Goal: Information Seeking & Learning: Check status

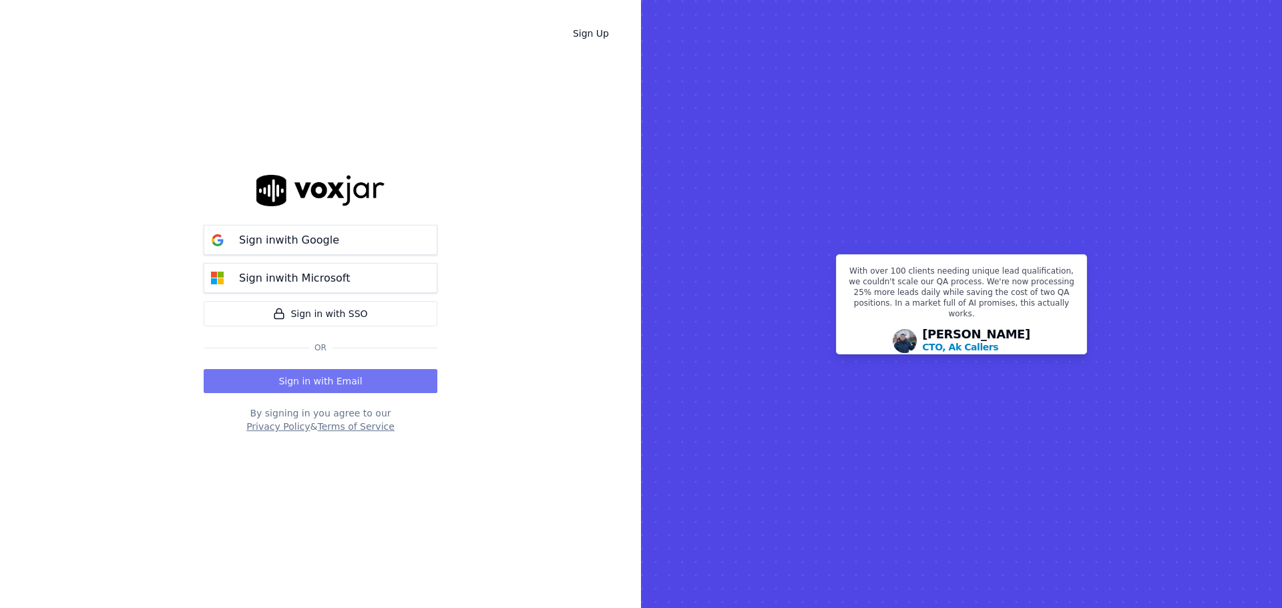
click at [362, 387] on button "Sign in with Email" at bounding box center [321, 381] width 234 height 24
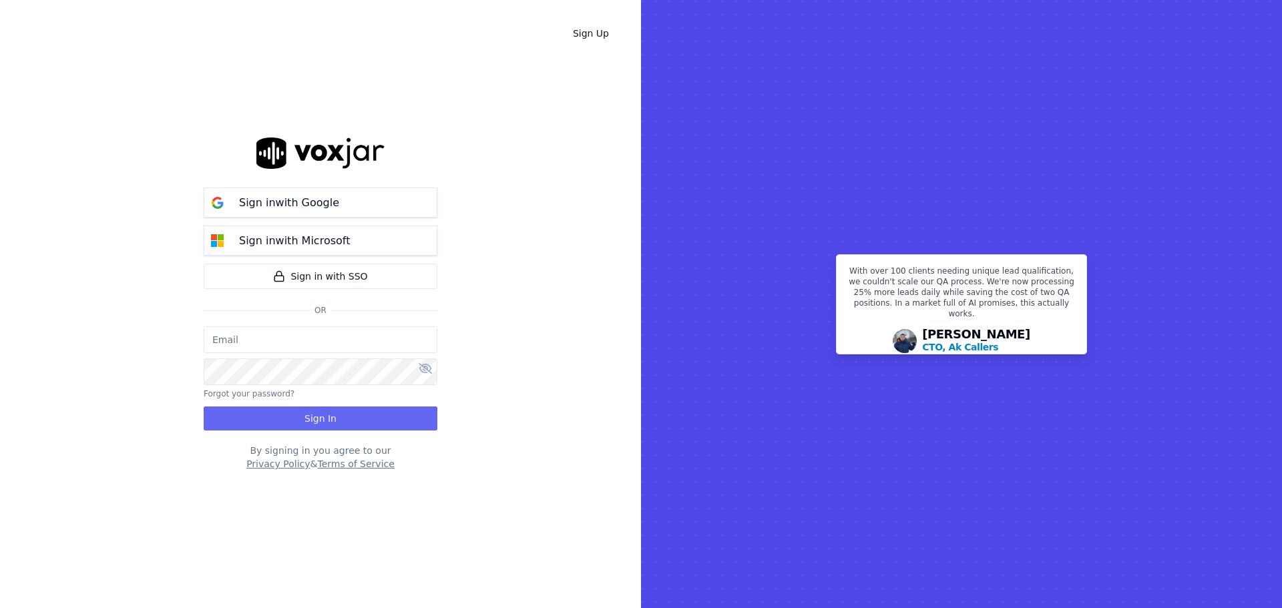
type input "bbradley@thirtyonefundraising.com"
click at [345, 411] on button "Sign In" at bounding box center [321, 419] width 234 height 24
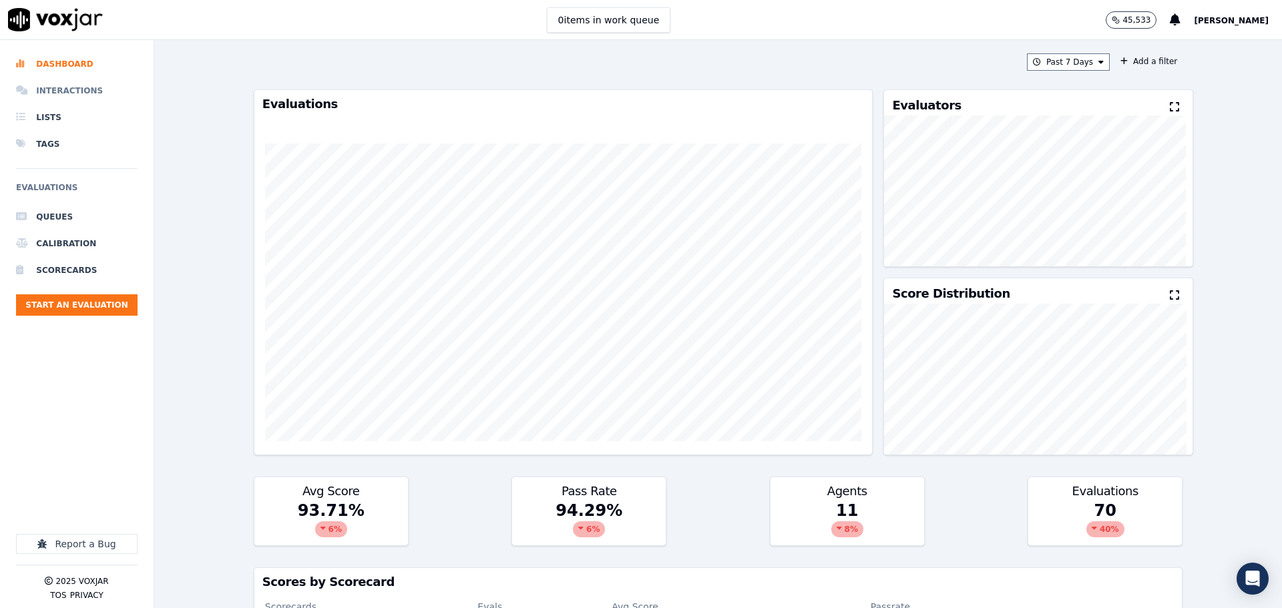
click at [80, 78] on li "Interactions" at bounding box center [77, 90] width 122 height 27
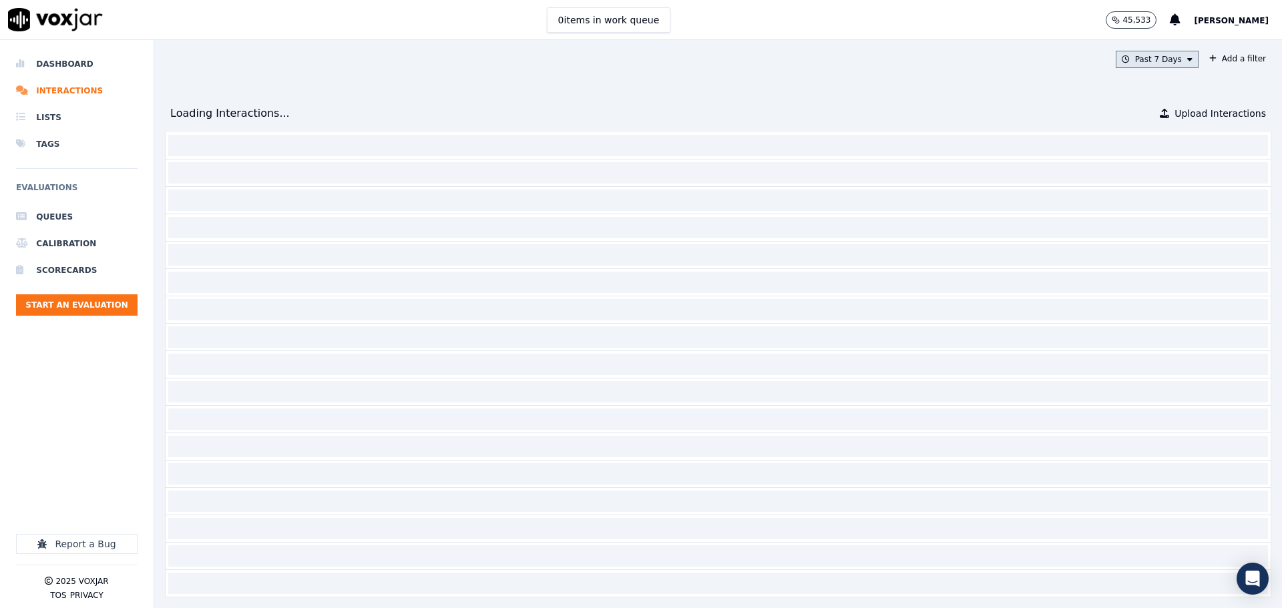
click at [1133, 55] on button "Past 7 Days" at bounding box center [1157, 59] width 83 height 17
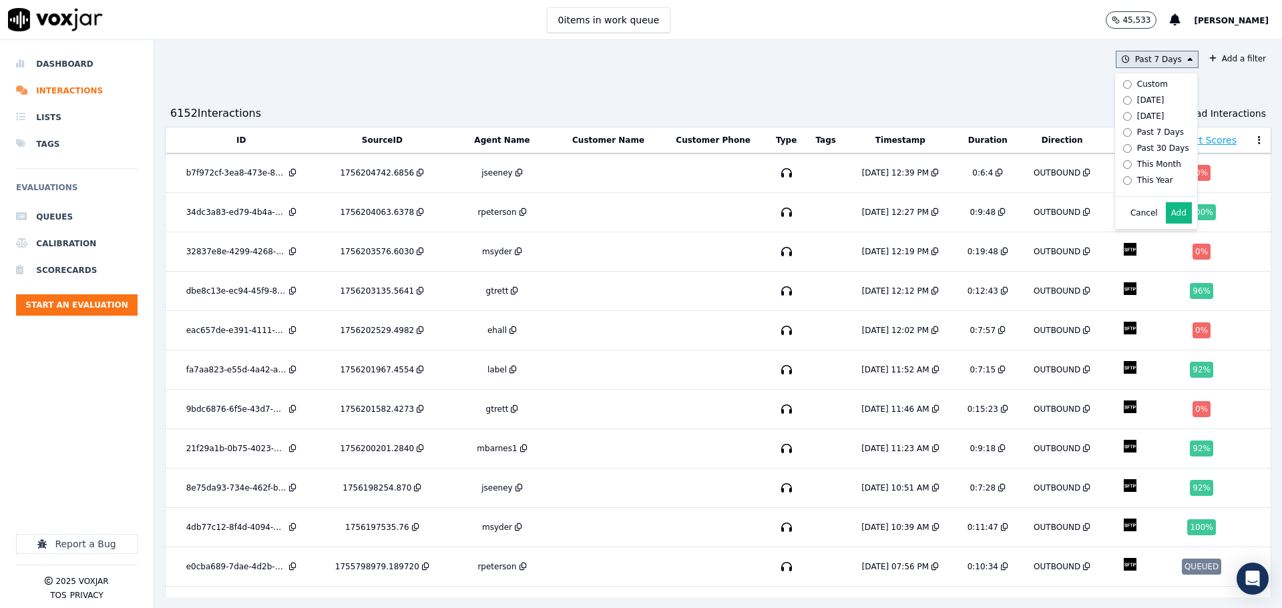
click at [1136, 77] on label "Custom" at bounding box center [1153, 84] width 71 height 16
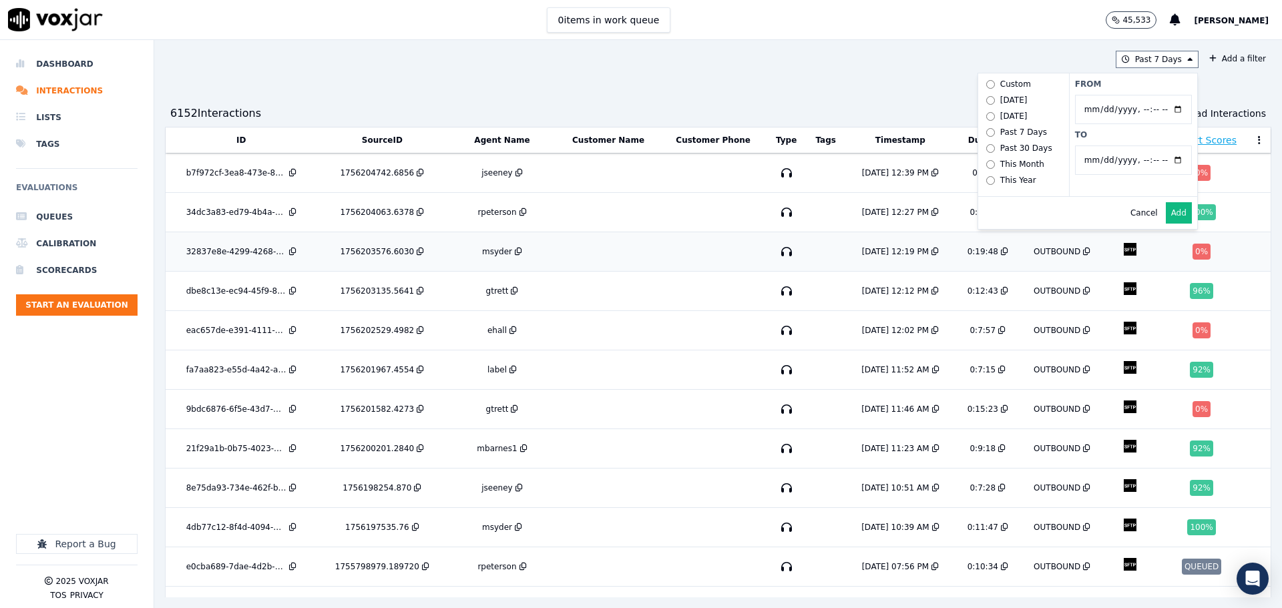
click at [697, 244] on td at bounding box center [713, 251] width 106 height 39
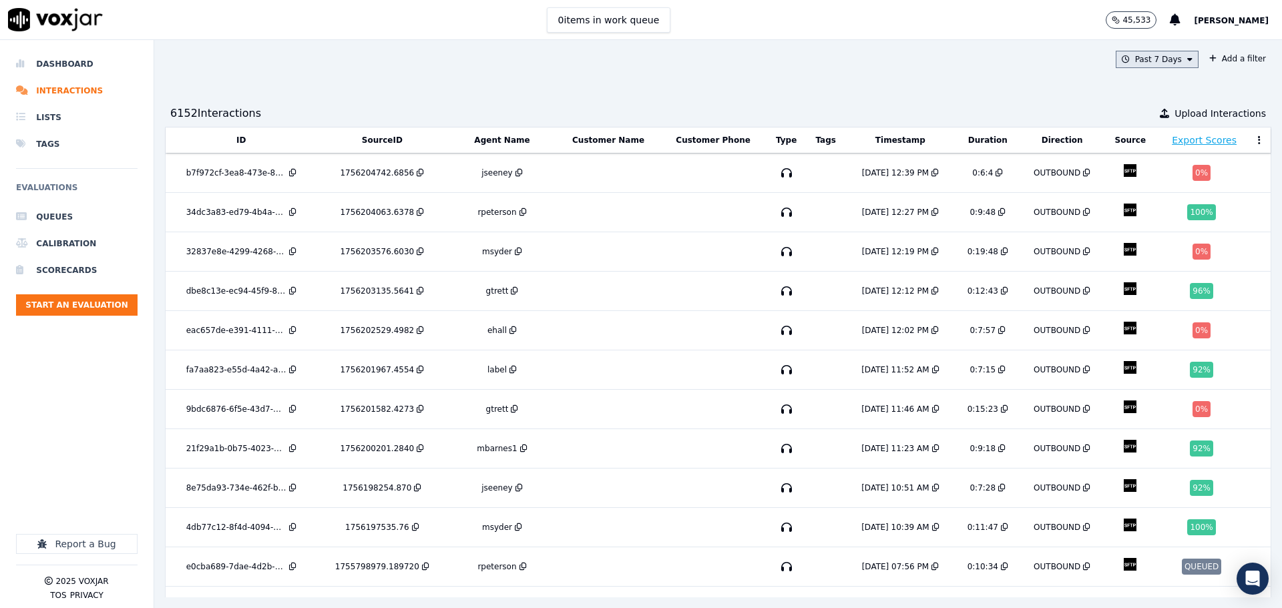
click at [1143, 56] on button "Past 7 Days" at bounding box center [1157, 59] width 83 height 17
click at [1137, 102] on div "Today" at bounding box center [1150, 100] width 27 height 11
click at [1166, 224] on button "Add" at bounding box center [1179, 212] width 26 height 21
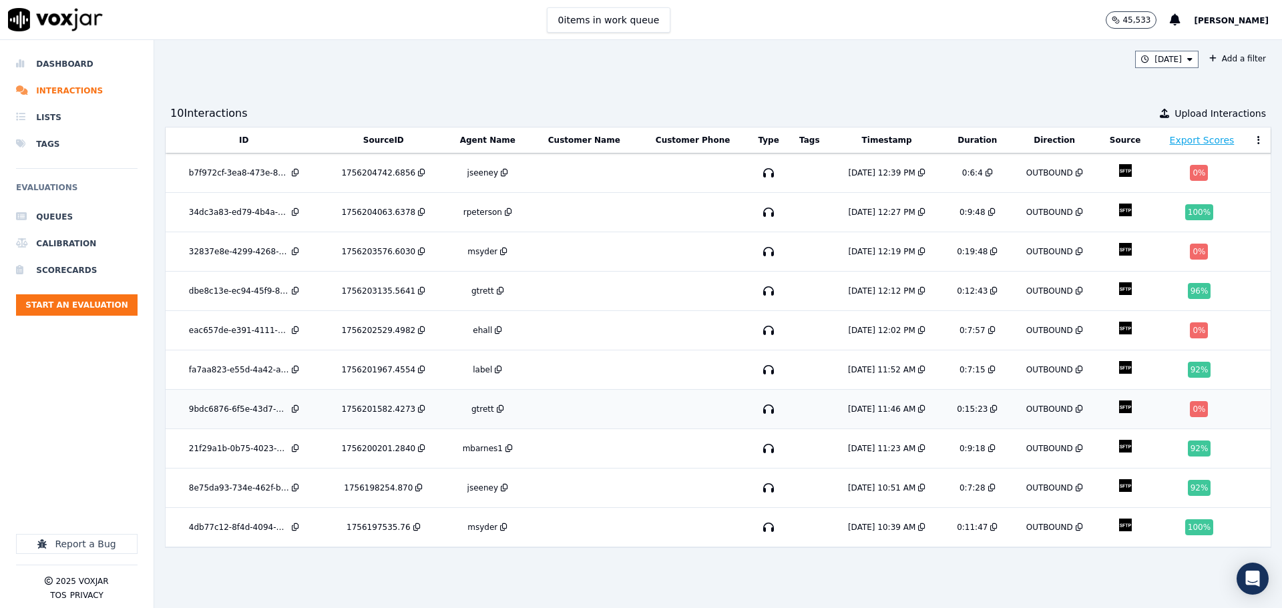
click at [580, 400] on td at bounding box center [585, 409] width 108 height 39
click at [1011, 325] on td "OUTBOUND" at bounding box center [1054, 330] width 87 height 39
click at [953, 260] on td "0:19:48" at bounding box center [977, 251] width 67 height 39
click at [670, 175] on td at bounding box center [693, 173] width 110 height 39
click at [610, 326] on td at bounding box center [585, 330] width 108 height 39
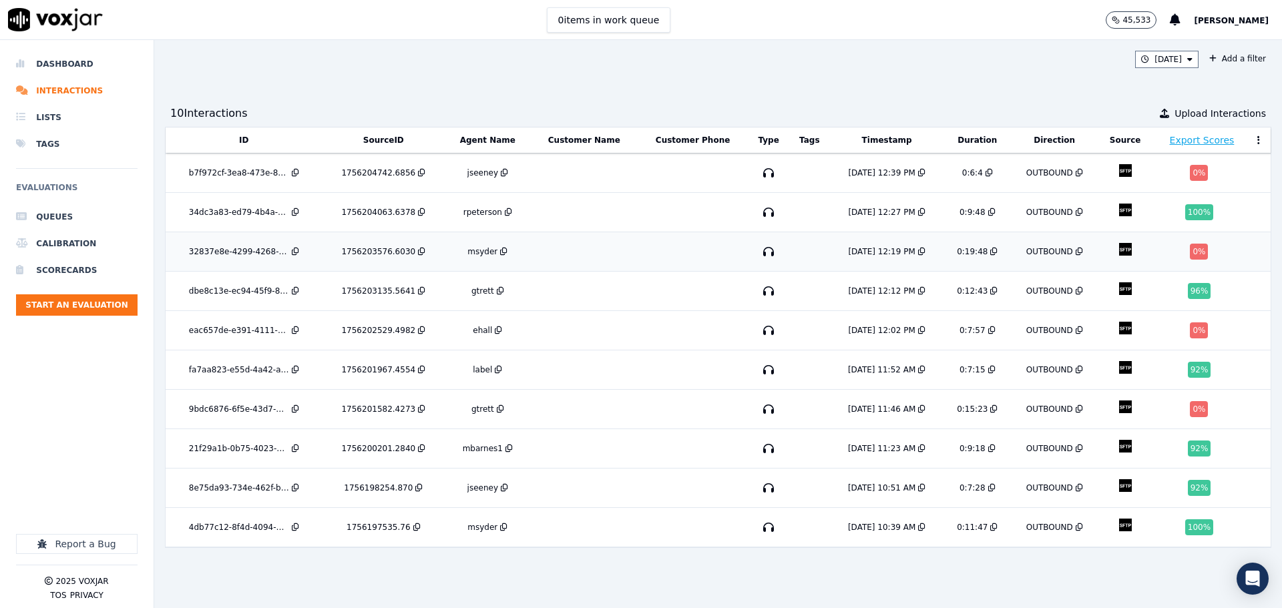
click at [602, 254] on td at bounding box center [585, 251] width 108 height 39
click at [544, 170] on td at bounding box center [585, 173] width 108 height 39
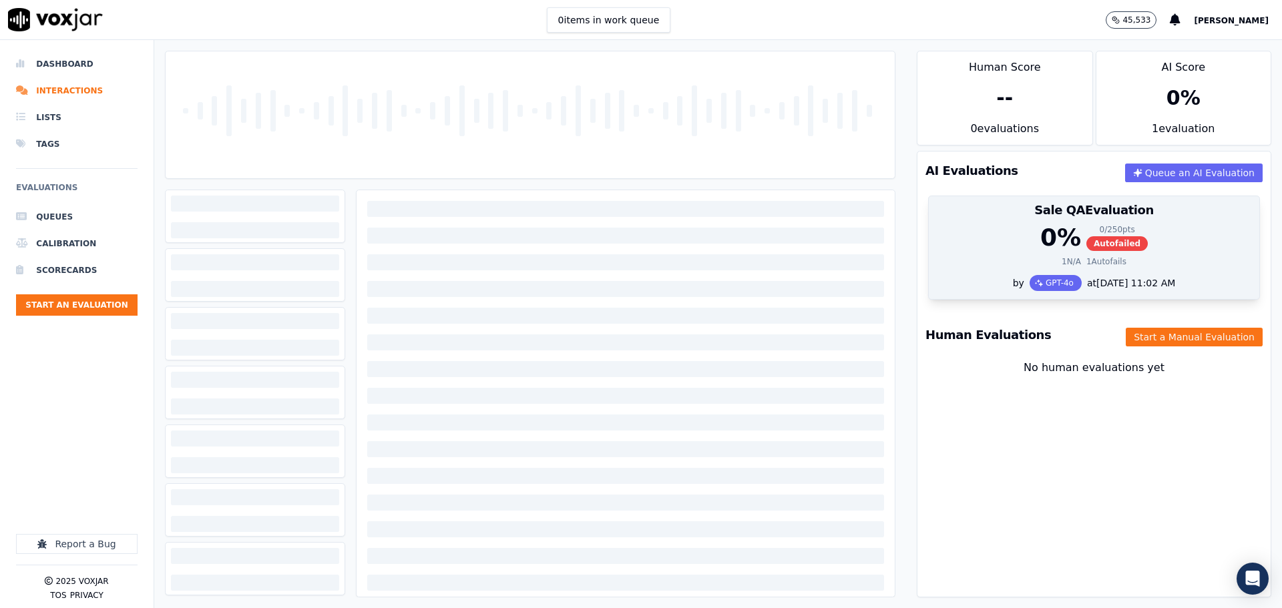
click at [980, 212] on h3 "Sale QA Evaluation" at bounding box center [1094, 210] width 315 height 12
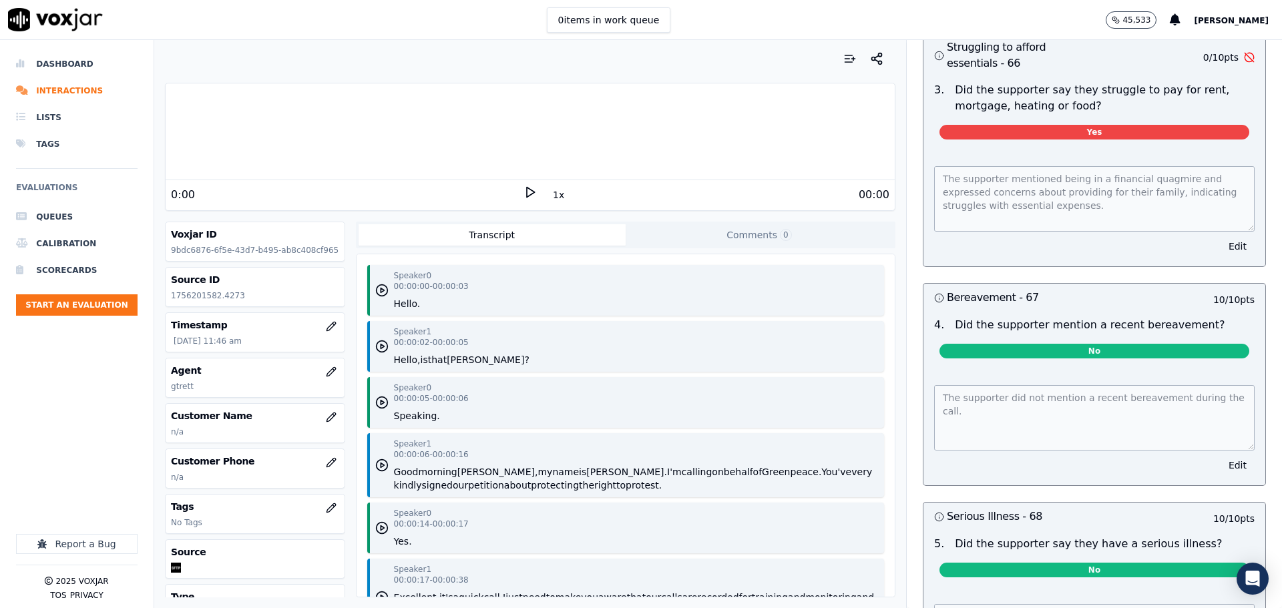
scroll to position [4102, 0]
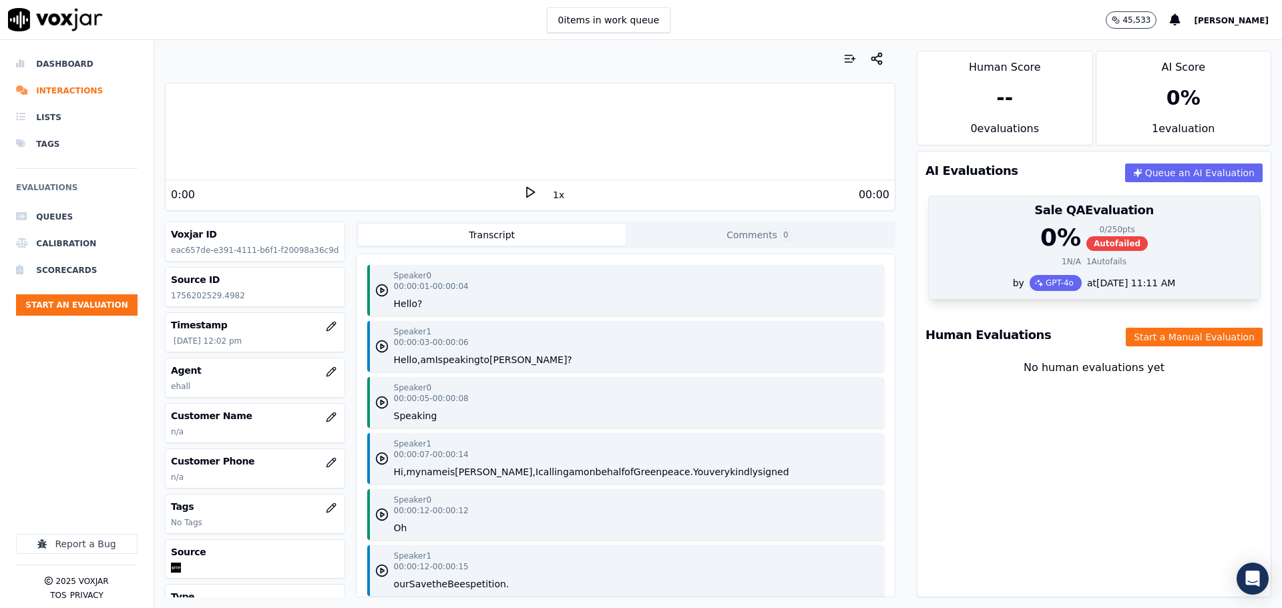
click at [1119, 231] on div "0 % 0 / 250 pts Autofailed" at bounding box center [1094, 237] width 315 height 27
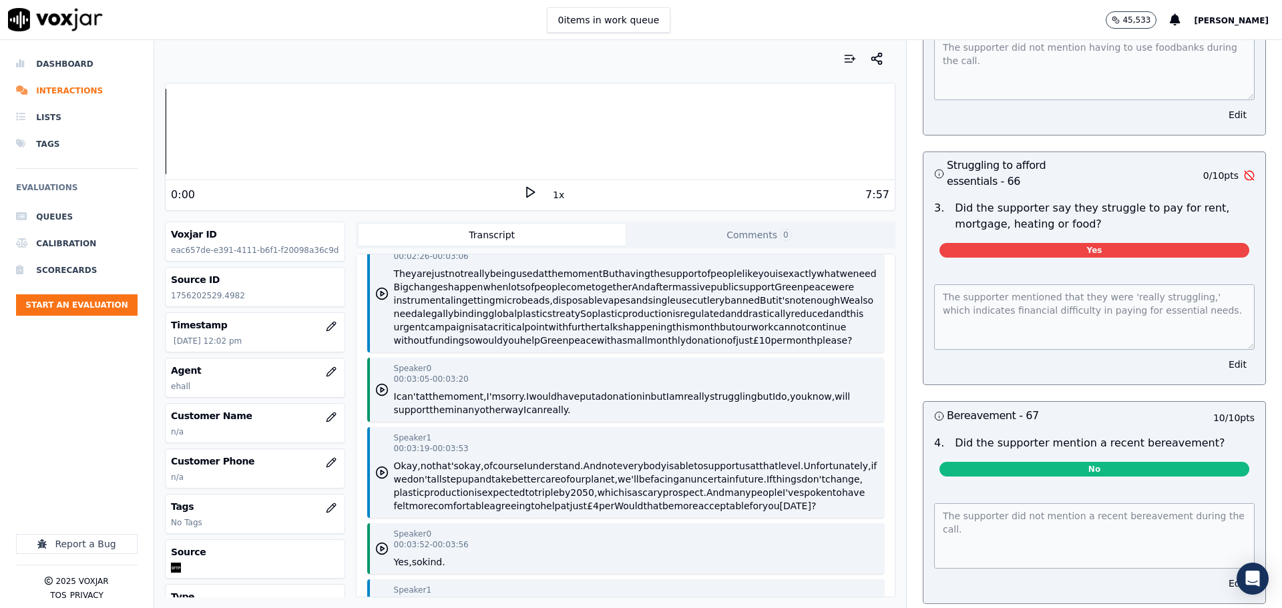
scroll to position [1202, 0]
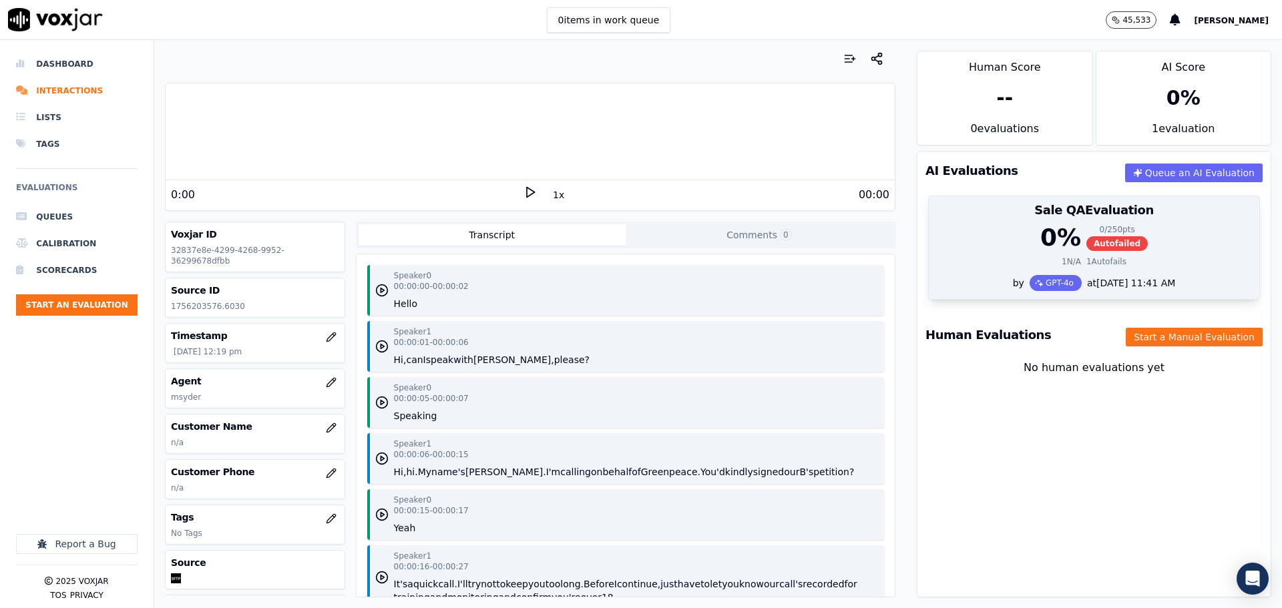
click at [1041, 242] on div "0 %" at bounding box center [1061, 237] width 41 height 27
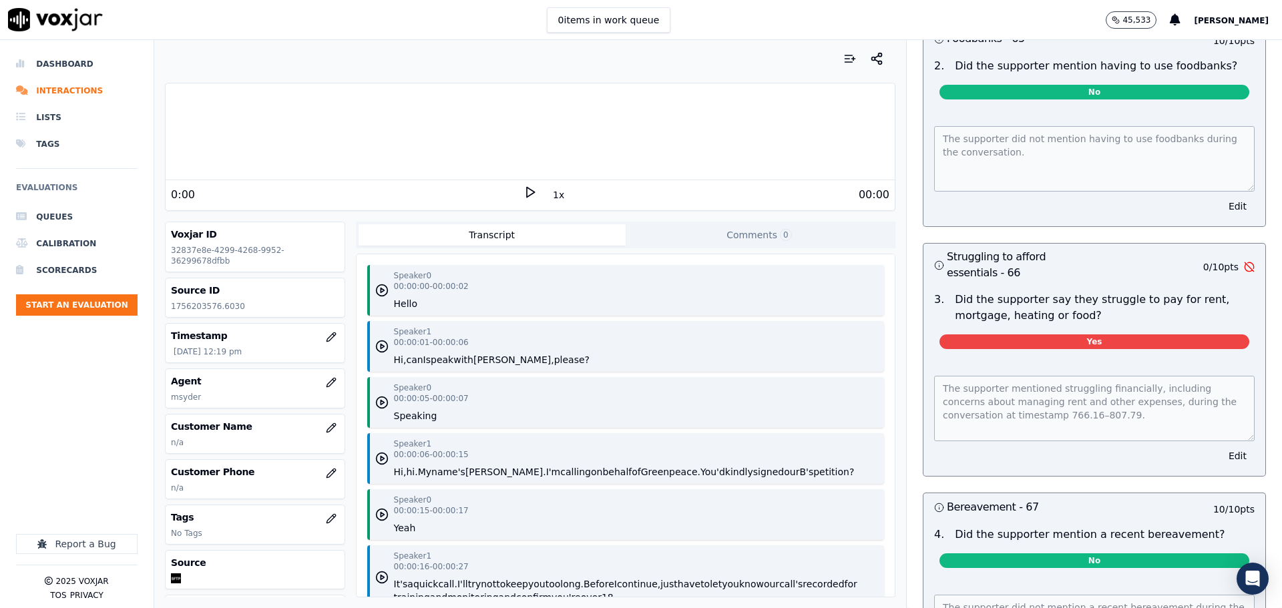
scroll to position [3902, 0]
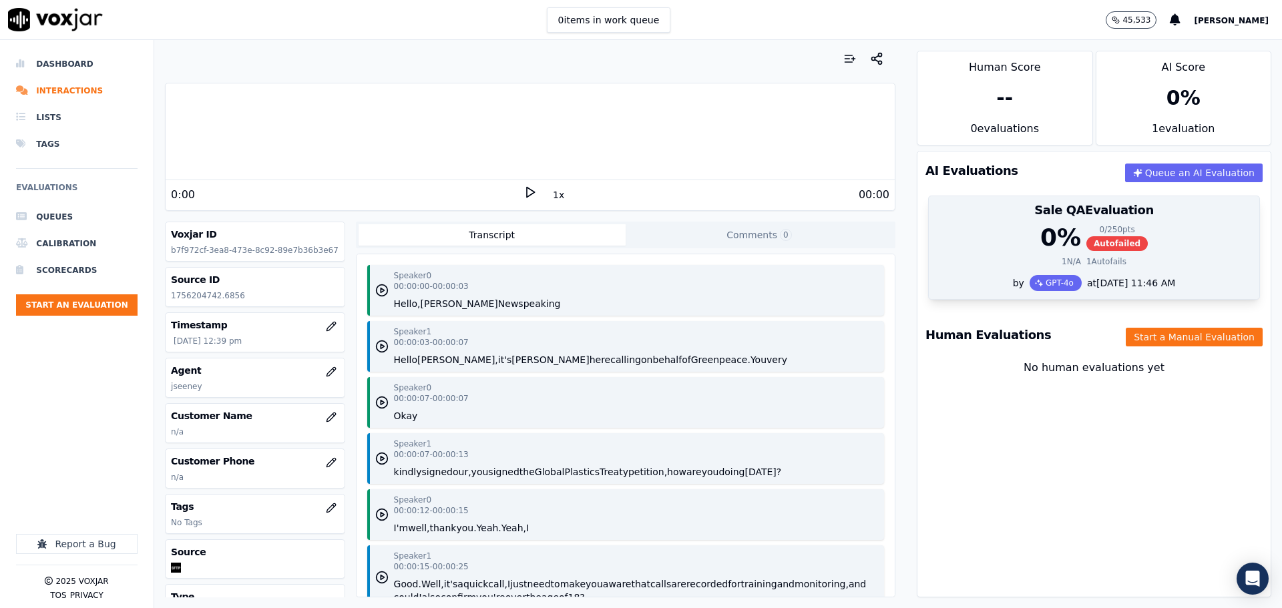
click at [999, 228] on div "0 % 0 / 250 pts Autofailed" at bounding box center [1094, 237] width 315 height 27
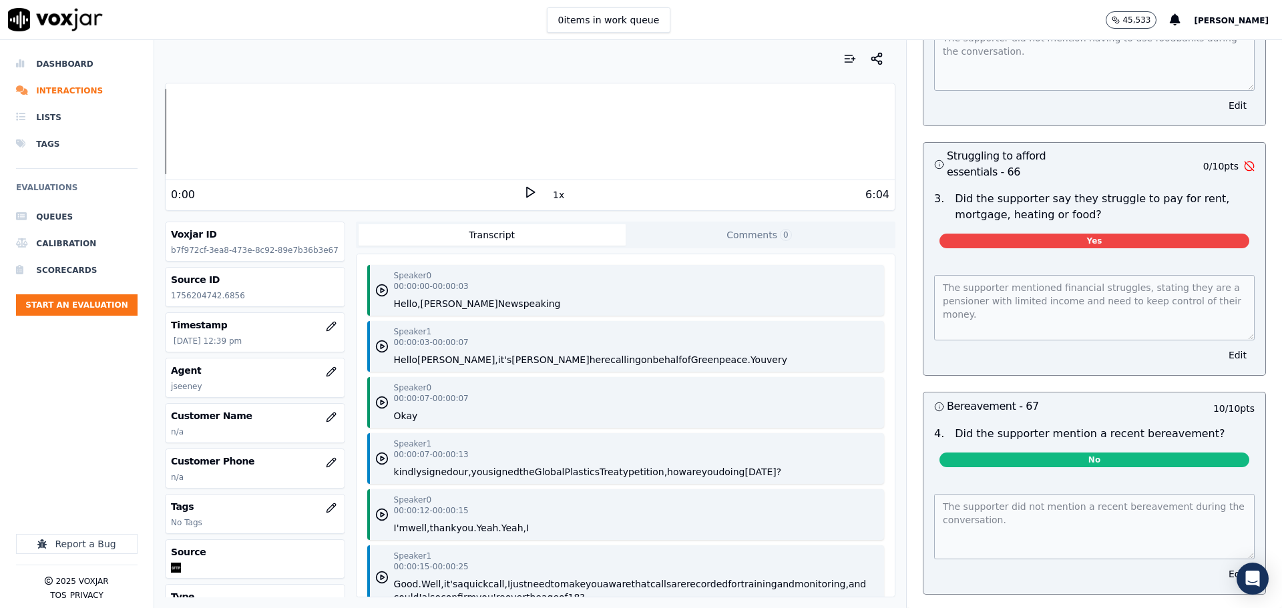
scroll to position [4003, 0]
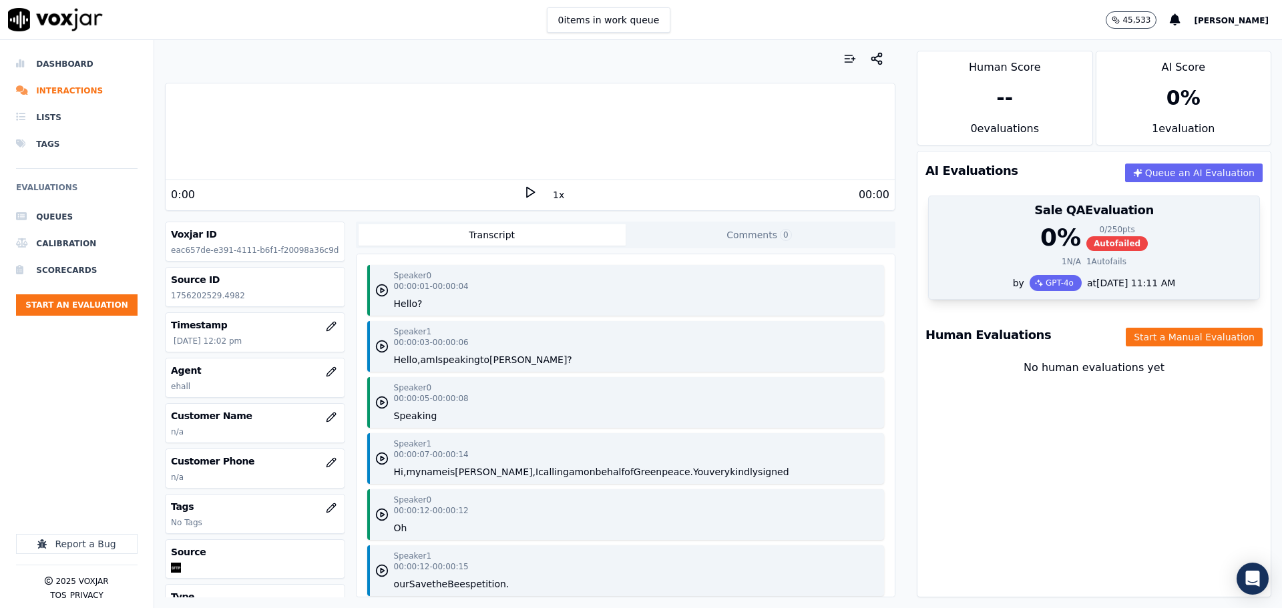
click at [1004, 242] on div "0 % 0 / 250 pts Autofailed" at bounding box center [1094, 237] width 315 height 27
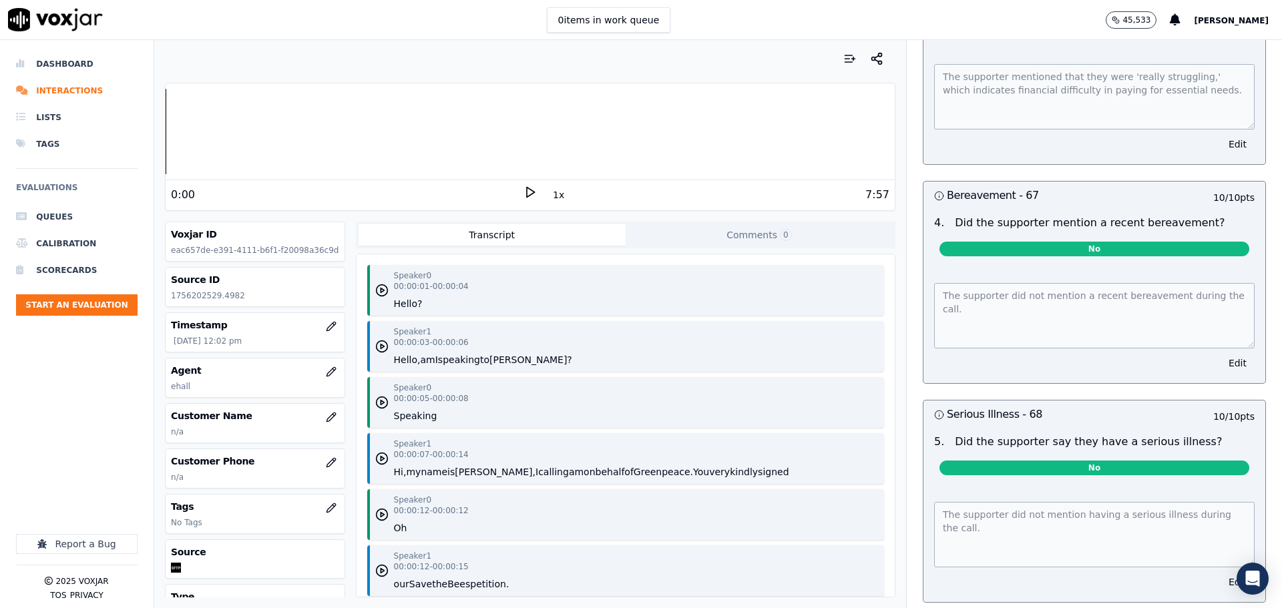
scroll to position [4040, 0]
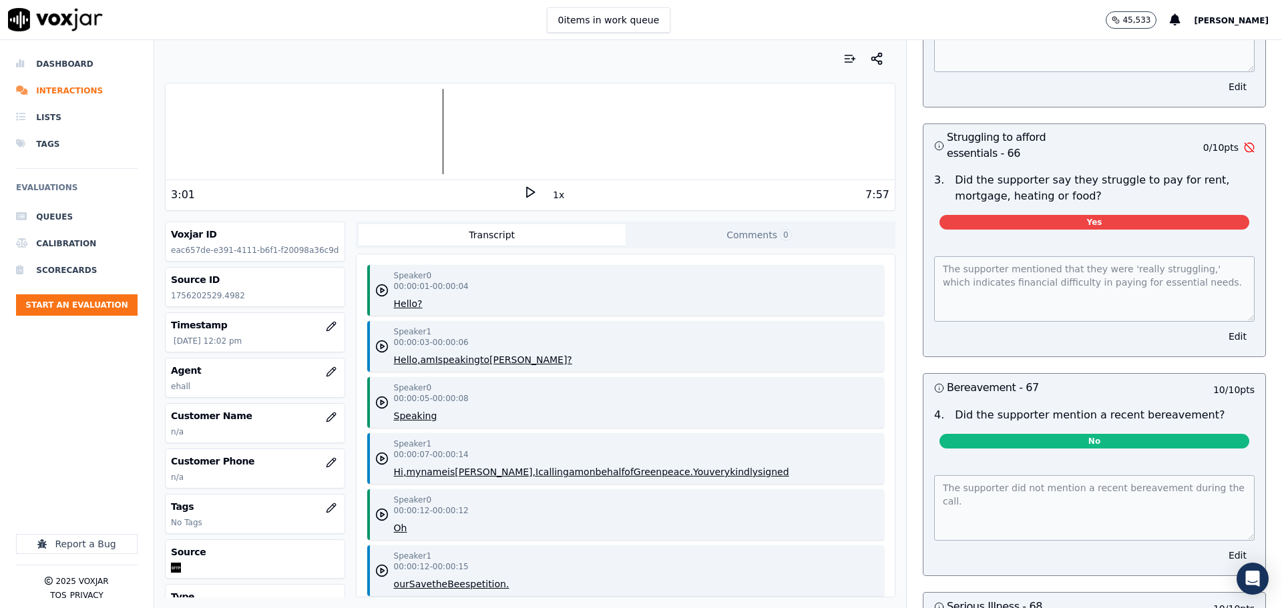
click at [527, 190] on polygon at bounding box center [531, 193] width 8 height 10
click at [524, 190] on icon at bounding box center [530, 192] width 13 height 13
click at [524, 194] on icon at bounding box center [530, 192] width 13 height 13
click at [532, 188] on rect at bounding box center [533, 192] width 2 height 9
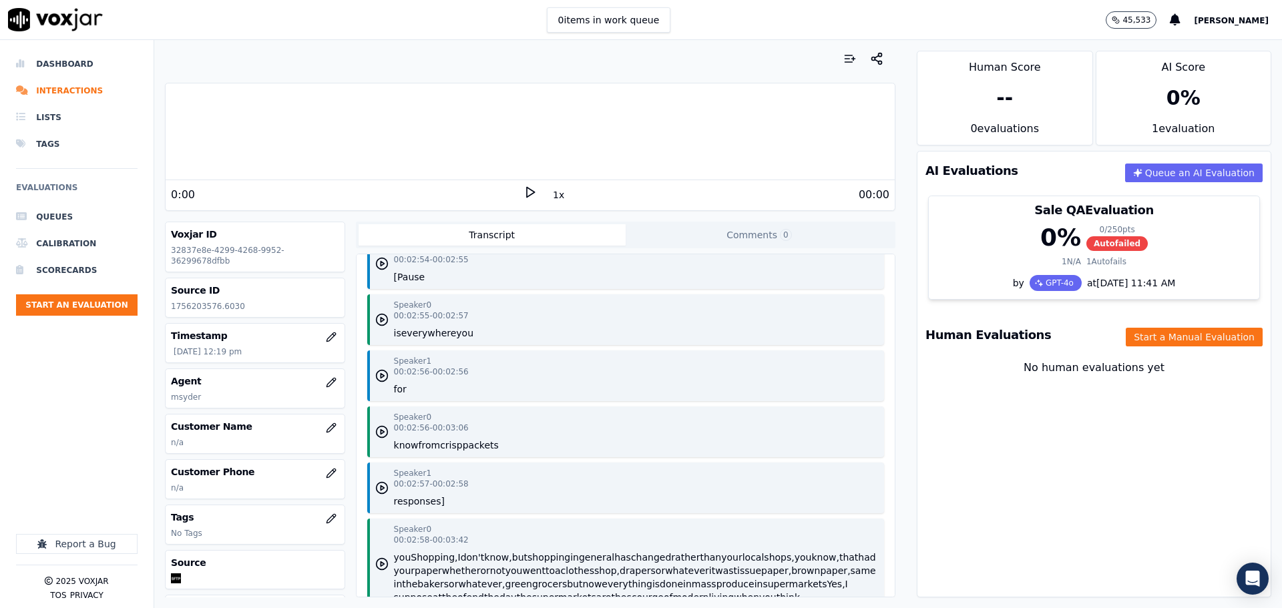
scroll to position [668, 0]
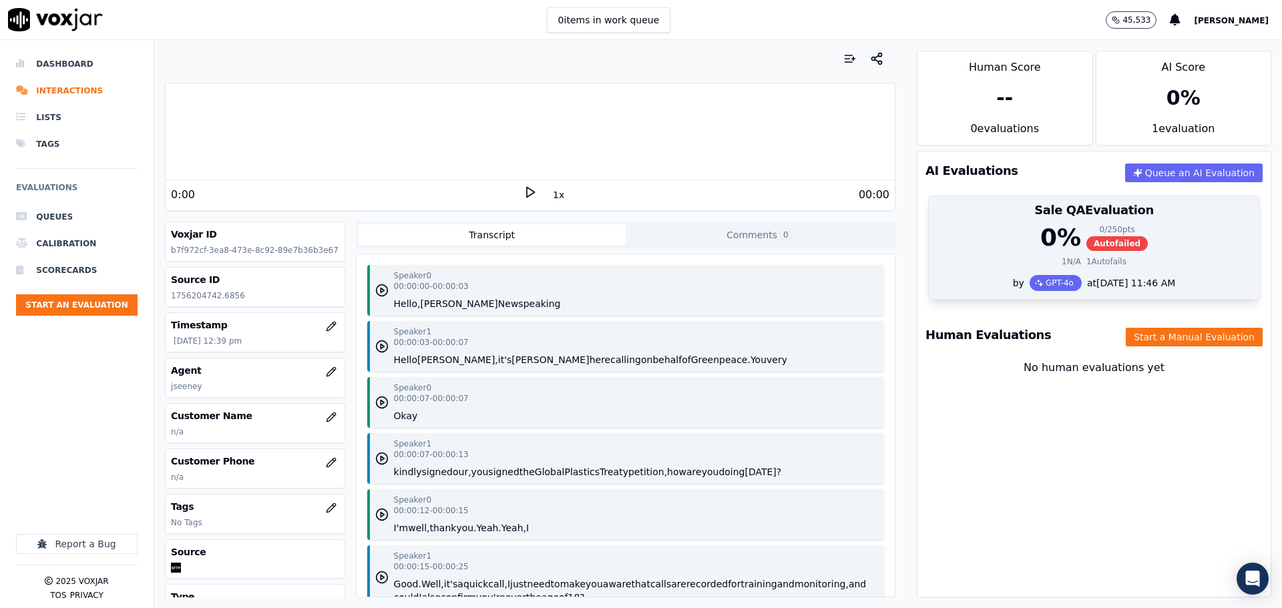
click at [983, 243] on div "0 % 0 / 250 pts Autofailed" at bounding box center [1094, 237] width 315 height 27
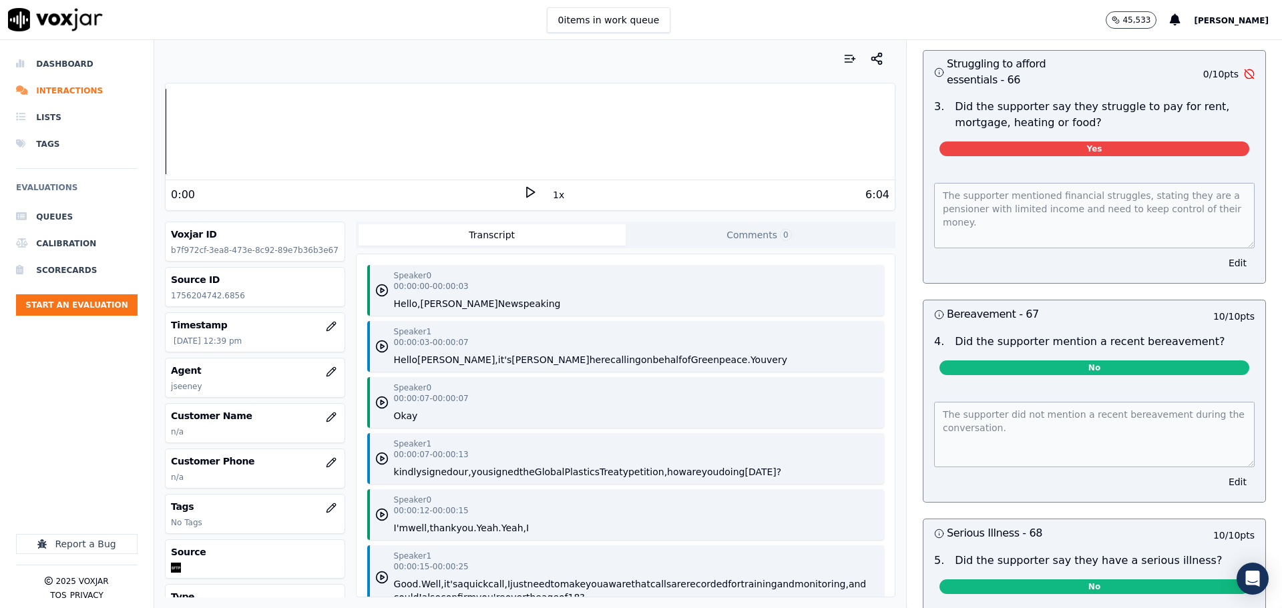
scroll to position [4141, 0]
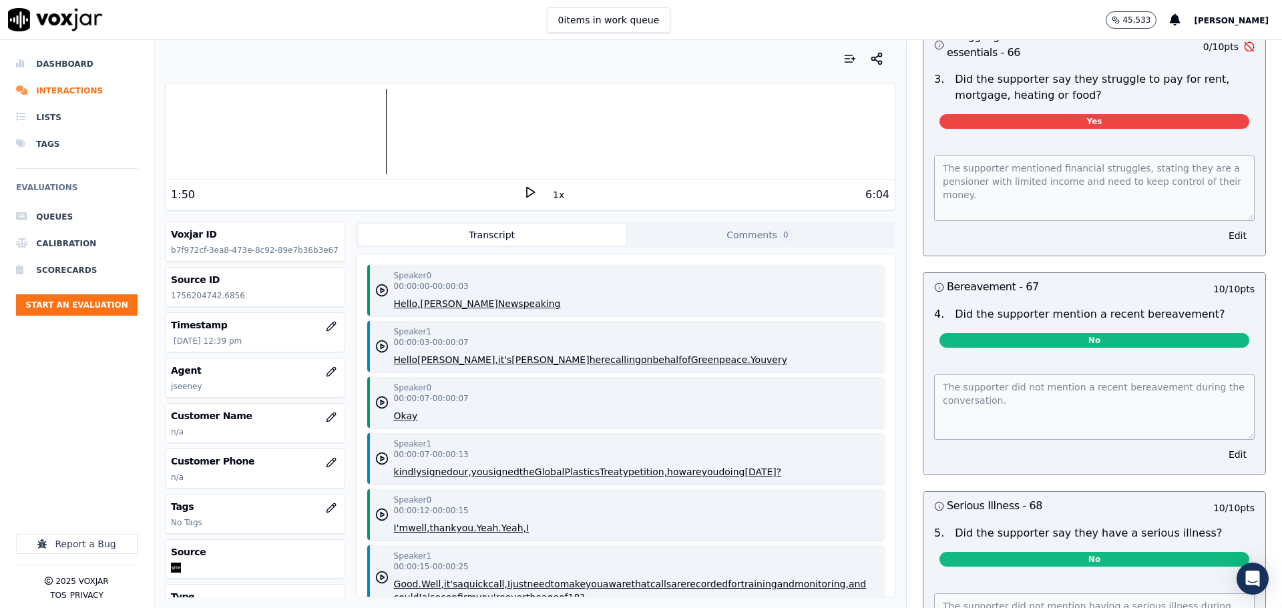
click at [524, 194] on icon at bounding box center [530, 192] width 13 height 13
click at [401, 127] on div at bounding box center [530, 131] width 729 height 85
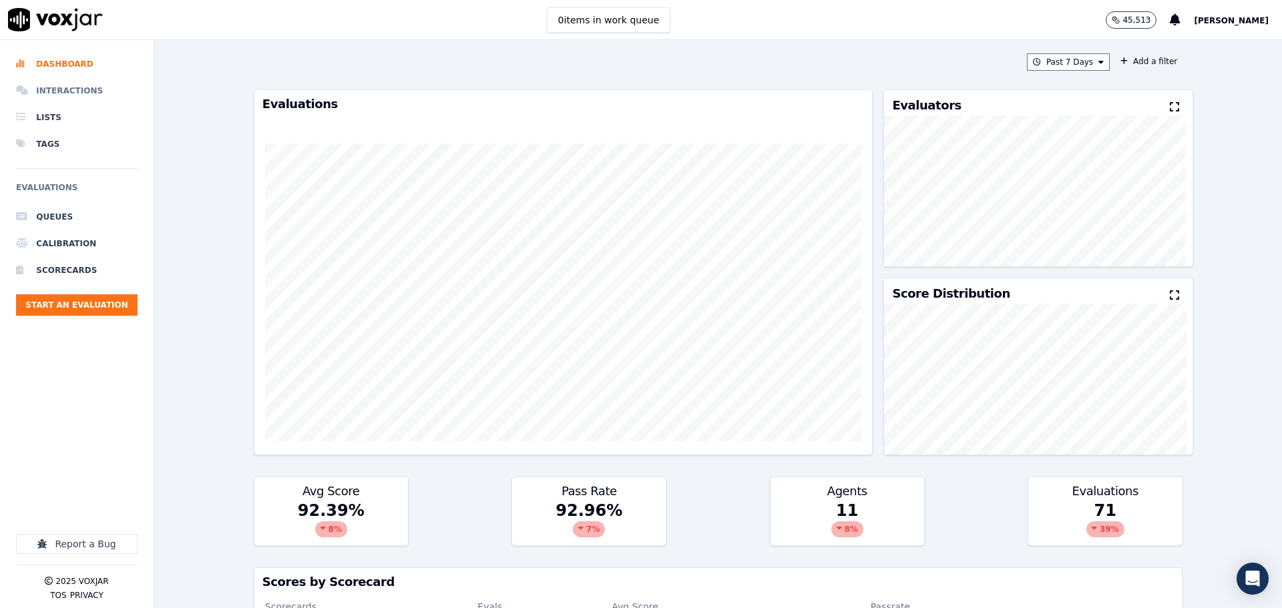
click at [81, 90] on li "Interactions" at bounding box center [77, 90] width 122 height 27
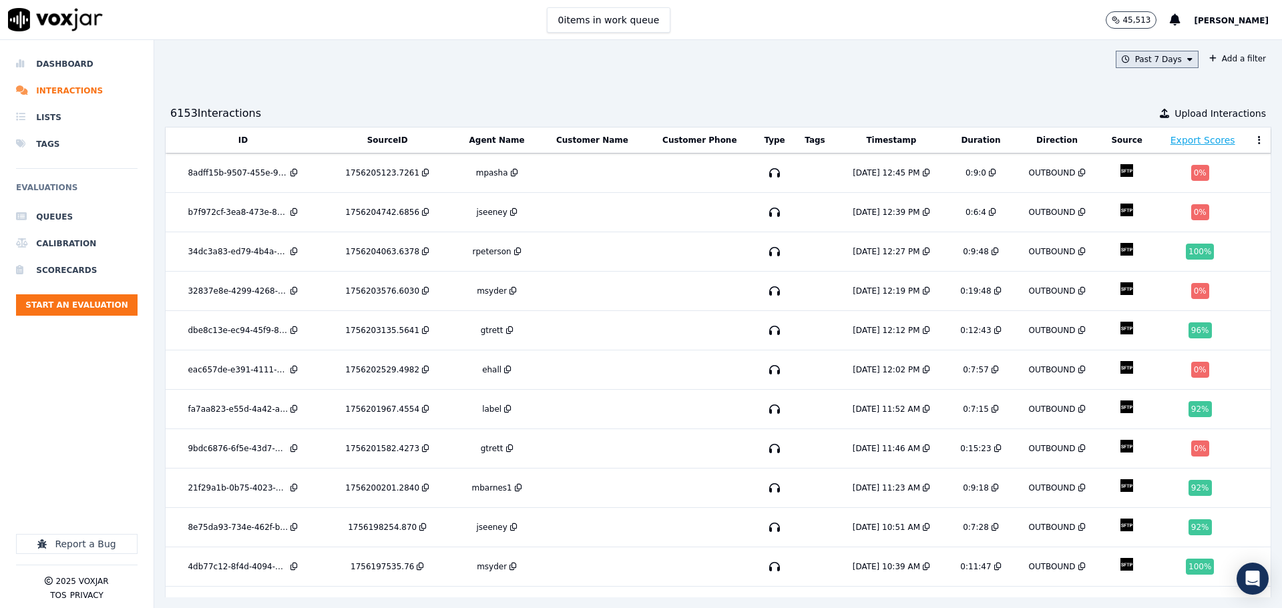
click at [1126, 65] on button "Past 7 Days" at bounding box center [1157, 59] width 83 height 17
click at [905, 82] on div "Past 7 Days Custom Today Yesterday Past 7 Days Past 30 Days This Month This Yea…" at bounding box center [718, 324] width 1128 height 568
click at [603, 180] on td at bounding box center [593, 173] width 106 height 39
click at [743, 79] on div "Past 7 Days Add a filter 6153 Interaction s Upload Interactions ID SourceID Age…" at bounding box center [718, 324] width 1128 height 568
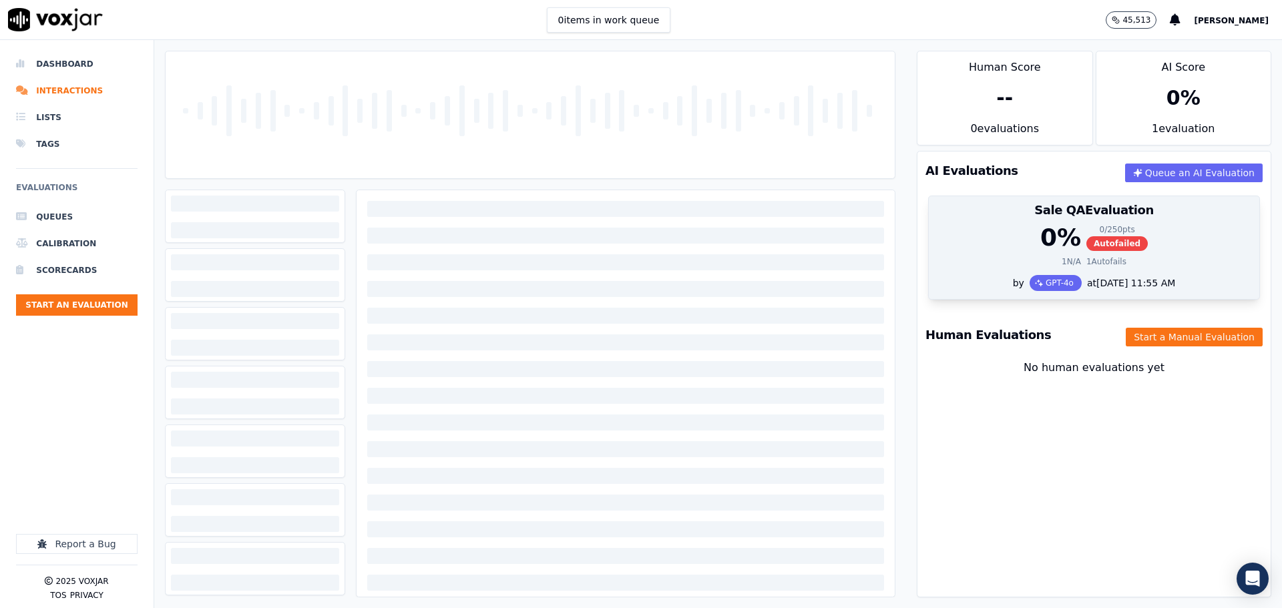
click at [929, 235] on div "0 % 0 / 250 pts Autofailed 1 N/A 1 Autofails" at bounding box center [1094, 249] width 331 height 51
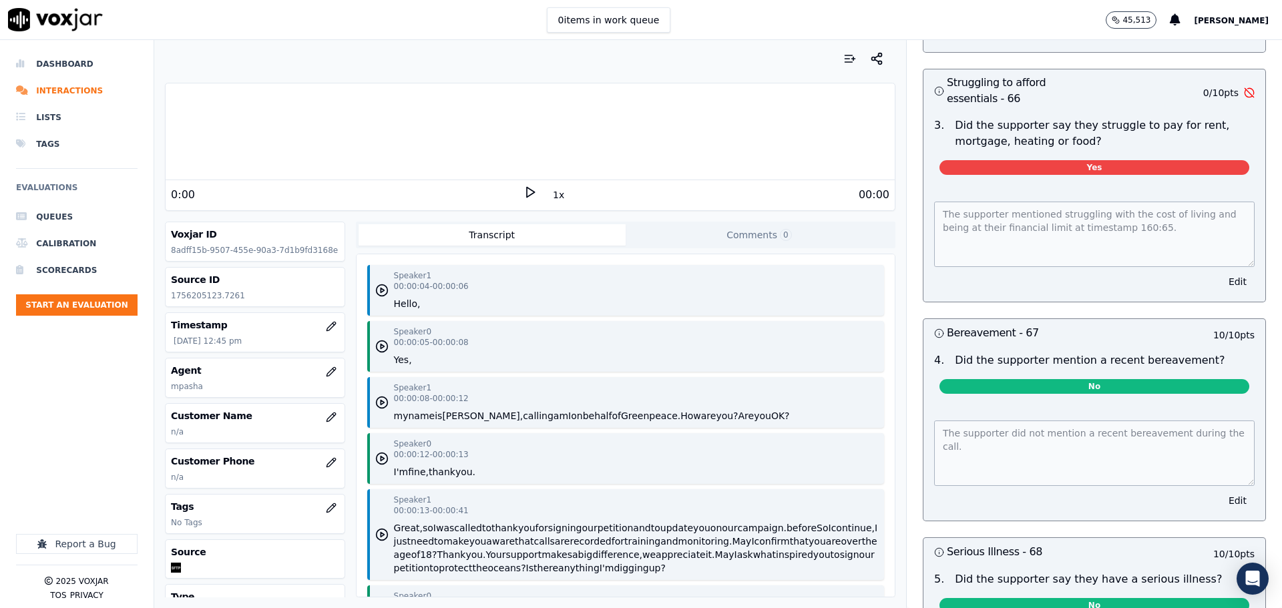
scroll to position [3957, 0]
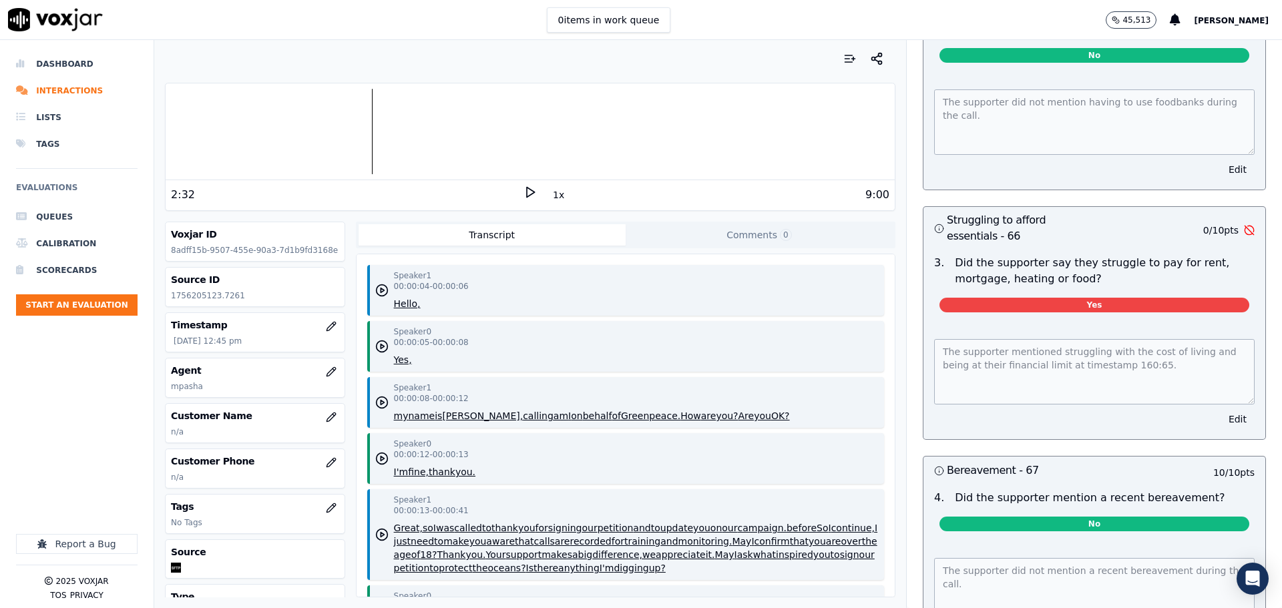
click at [529, 194] on icon at bounding box center [530, 192] width 13 height 13
click at [524, 192] on icon at bounding box center [530, 192] width 13 height 13
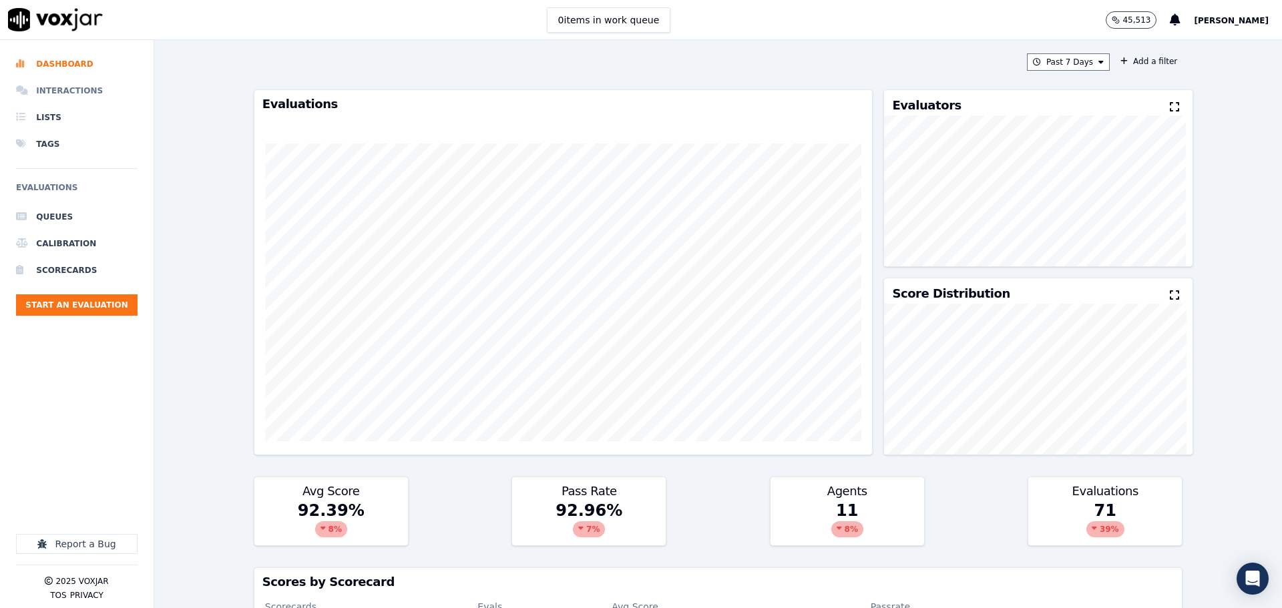
click at [90, 90] on li "Interactions" at bounding box center [77, 90] width 122 height 27
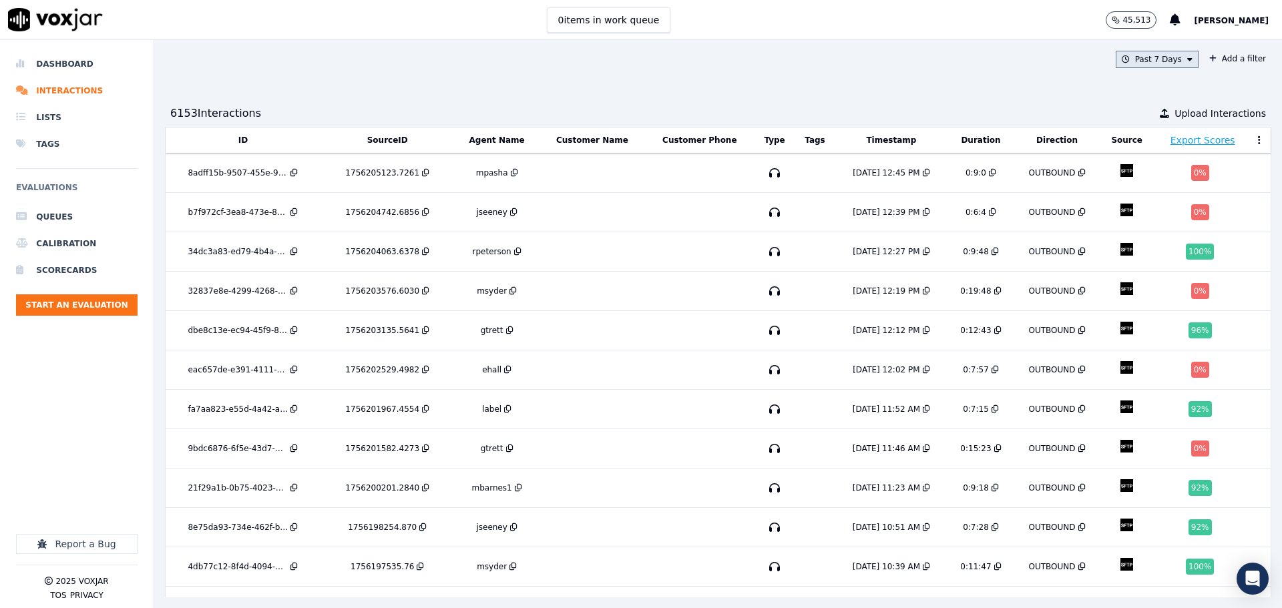
click at [1137, 61] on button "Past 7 Days" at bounding box center [1157, 59] width 83 height 17
click at [1137, 104] on div "[DATE]" at bounding box center [1150, 100] width 27 height 11
click at [1166, 223] on button "Add" at bounding box center [1179, 212] width 26 height 21
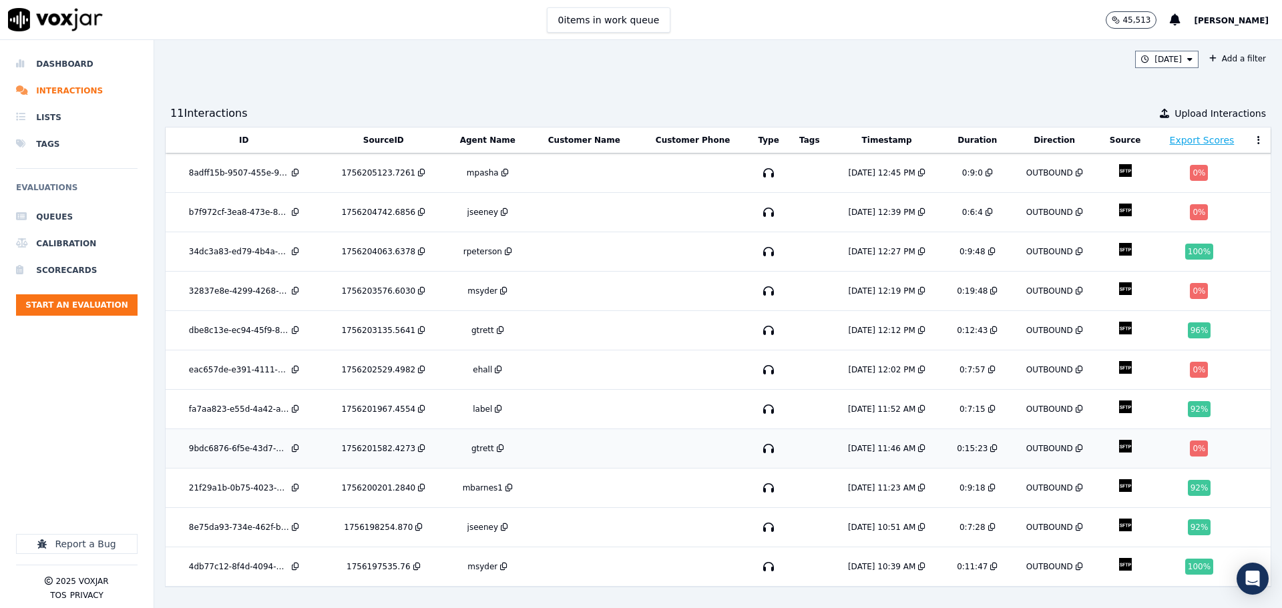
scroll to position [13, 0]
click at [583, 364] on td at bounding box center [585, 370] width 108 height 39
click at [638, 440] on td at bounding box center [693, 448] width 110 height 39
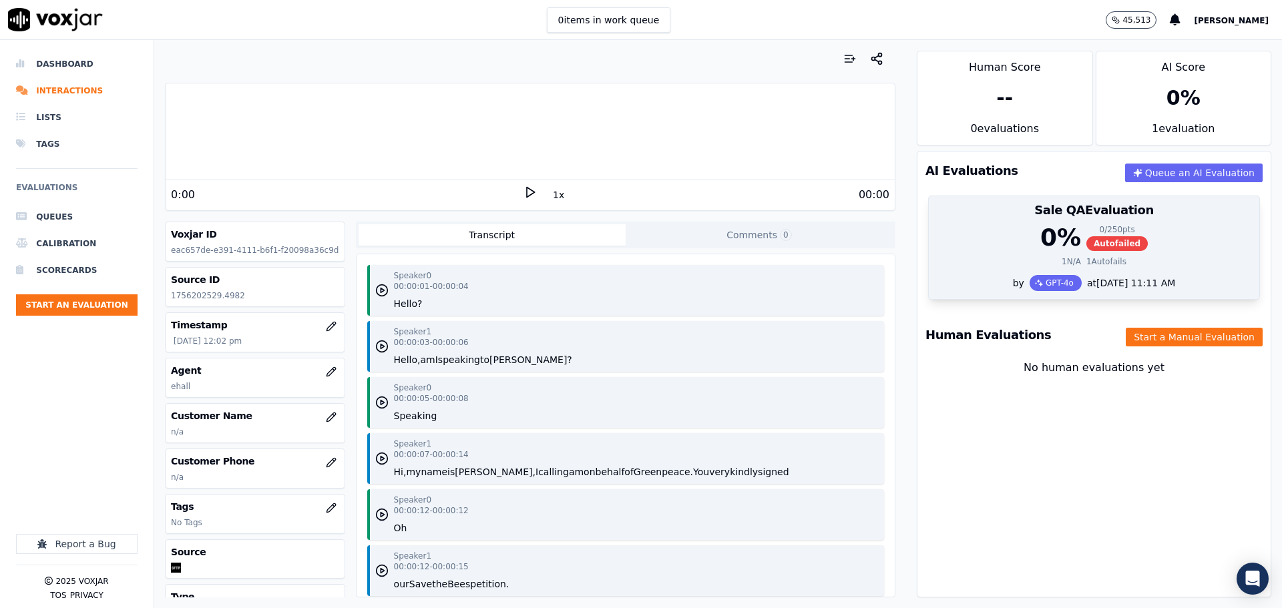
click at [1108, 228] on div "0 / 250 pts" at bounding box center [1117, 229] width 61 height 11
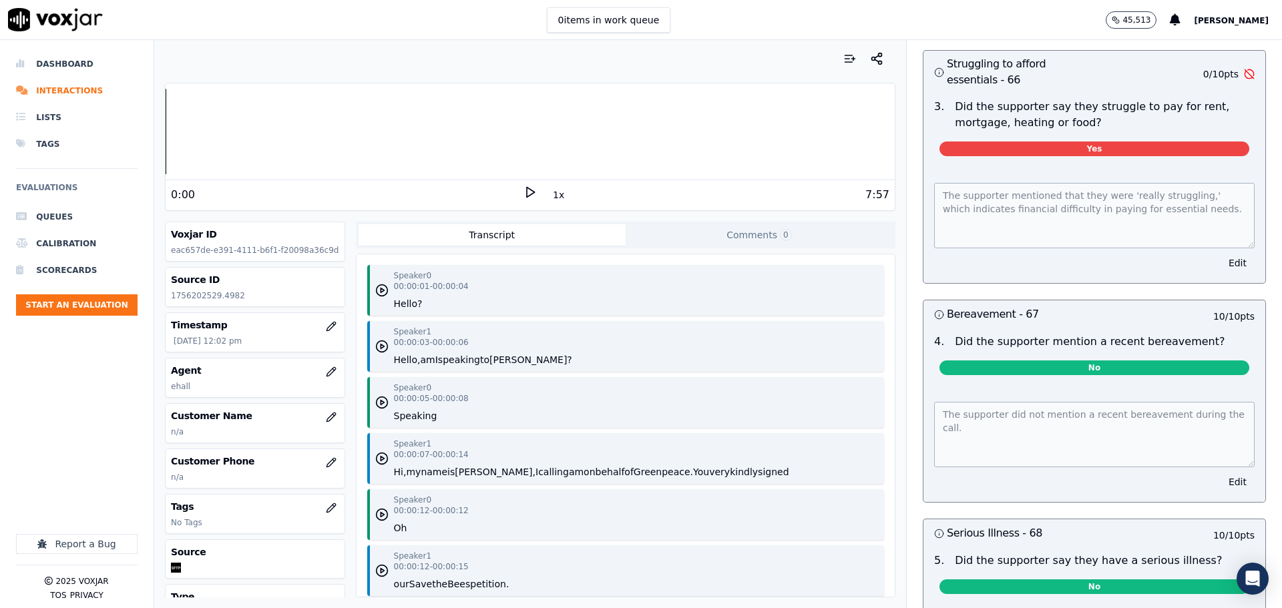
scroll to position [4067, 0]
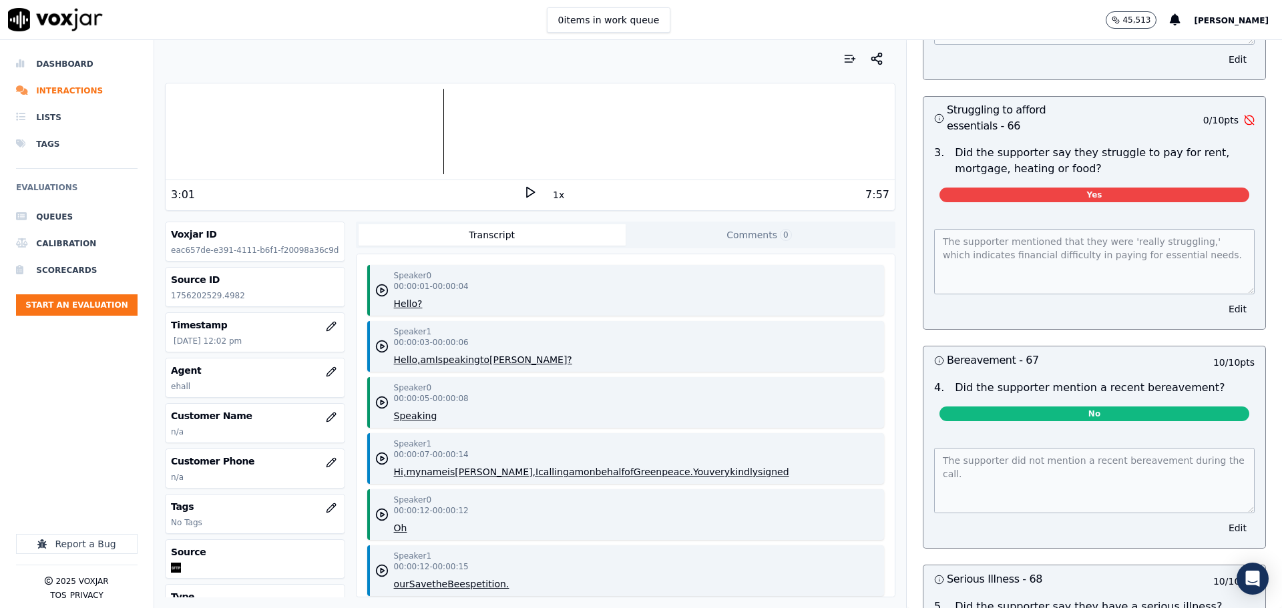
click at [524, 194] on icon at bounding box center [530, 192] width 13 height 13
click at [527, 190] on rect at bounding box center [528, 192] width 2 height 9
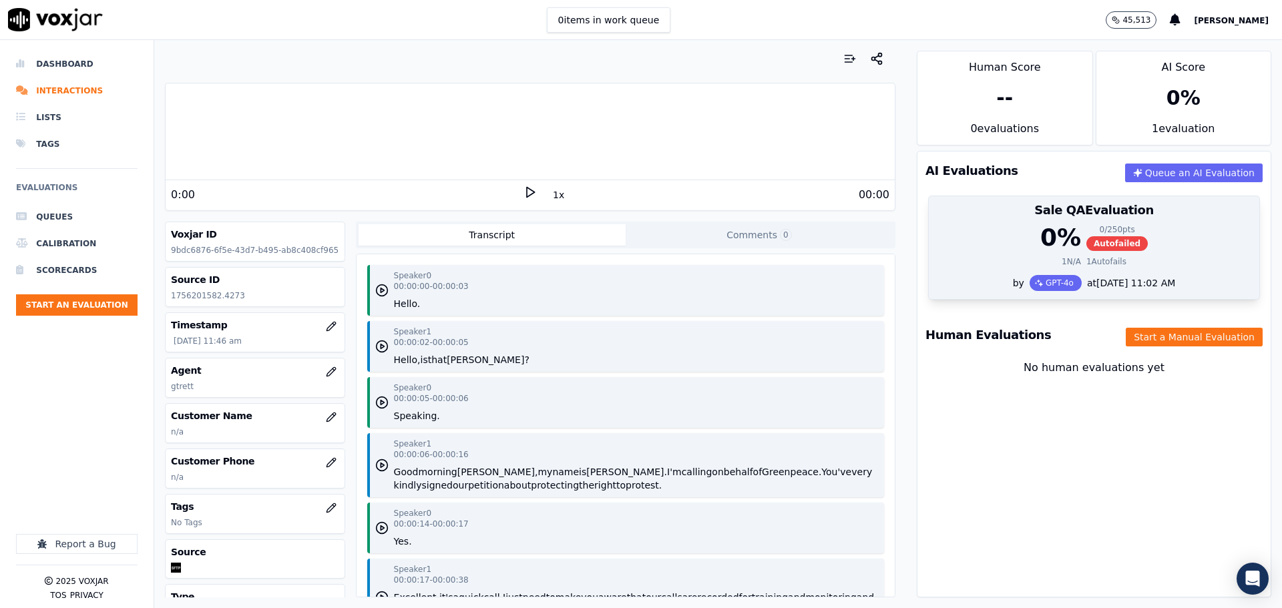
click at [994, 232] on div "0 % 0 / 250 pts Autofailed" at bounding box center [1094, 237] width 315 height 27
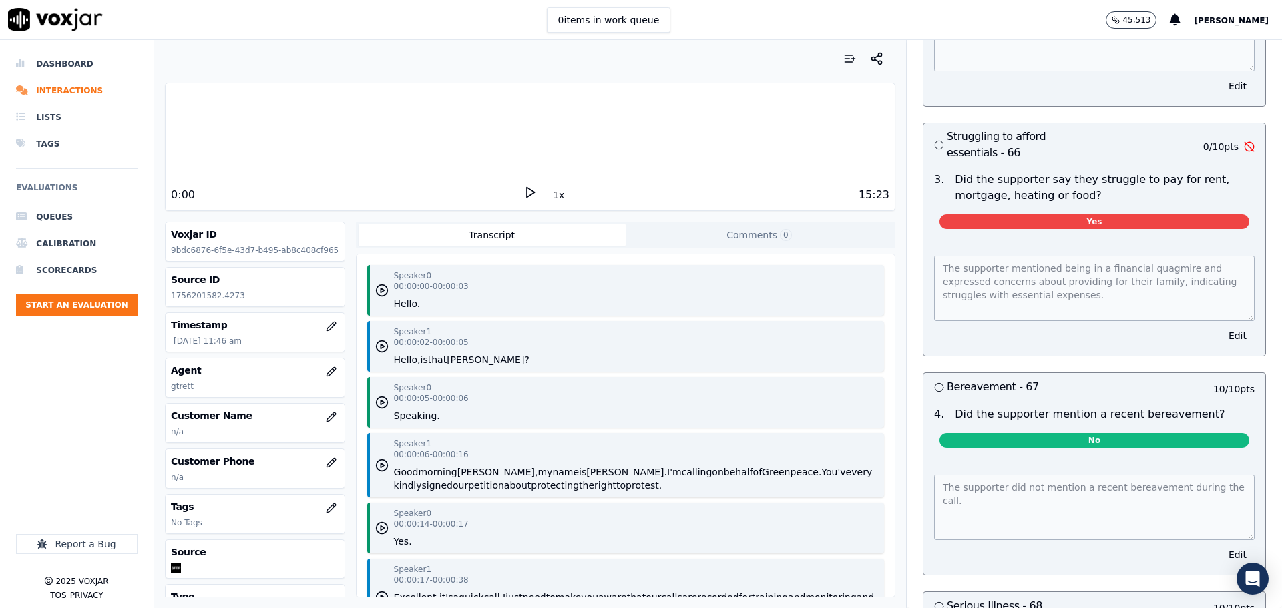
scroll to position [4022, 0]
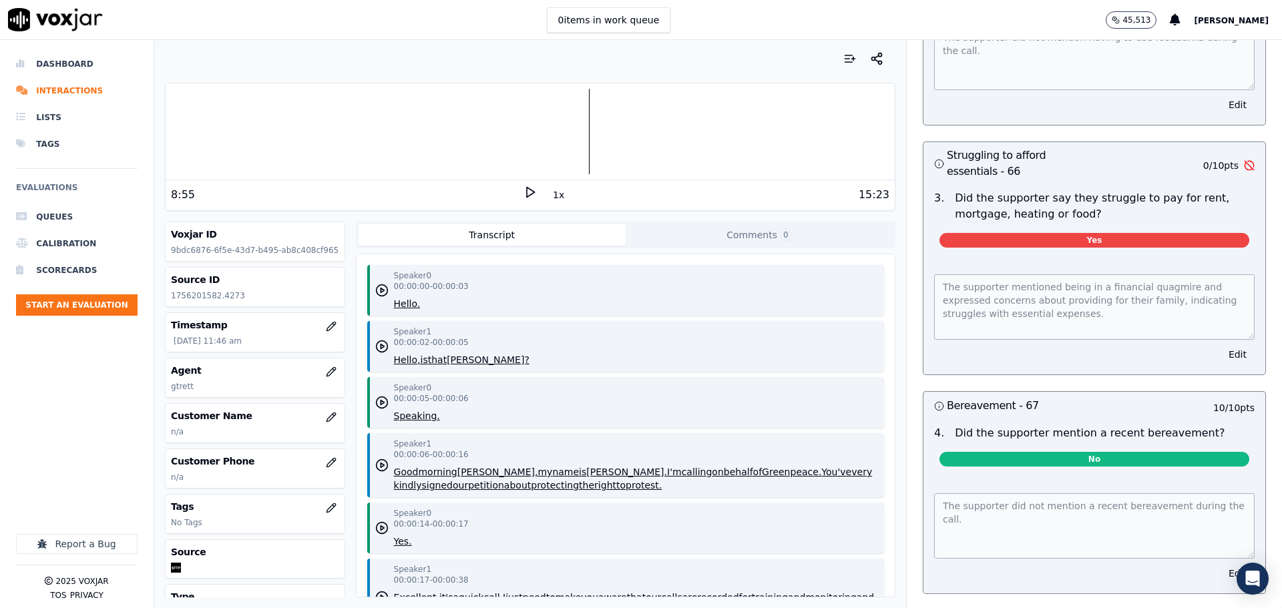
click at [524, 201] on div "1x" at bounding box center [530, 195] width 13 height 18
click at [524, 194] on icon at bounding box center [530, 192] width 13 height 13
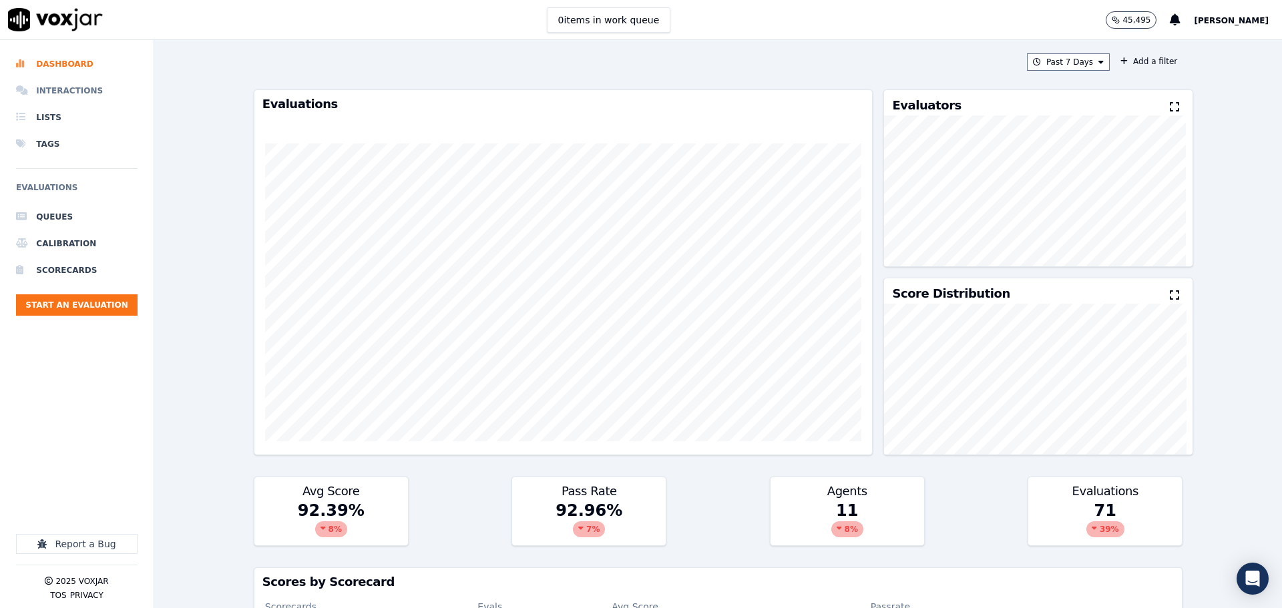
click at [85, 91] on li "Interactions" at bounding box center [77, 90] width 122 height 27
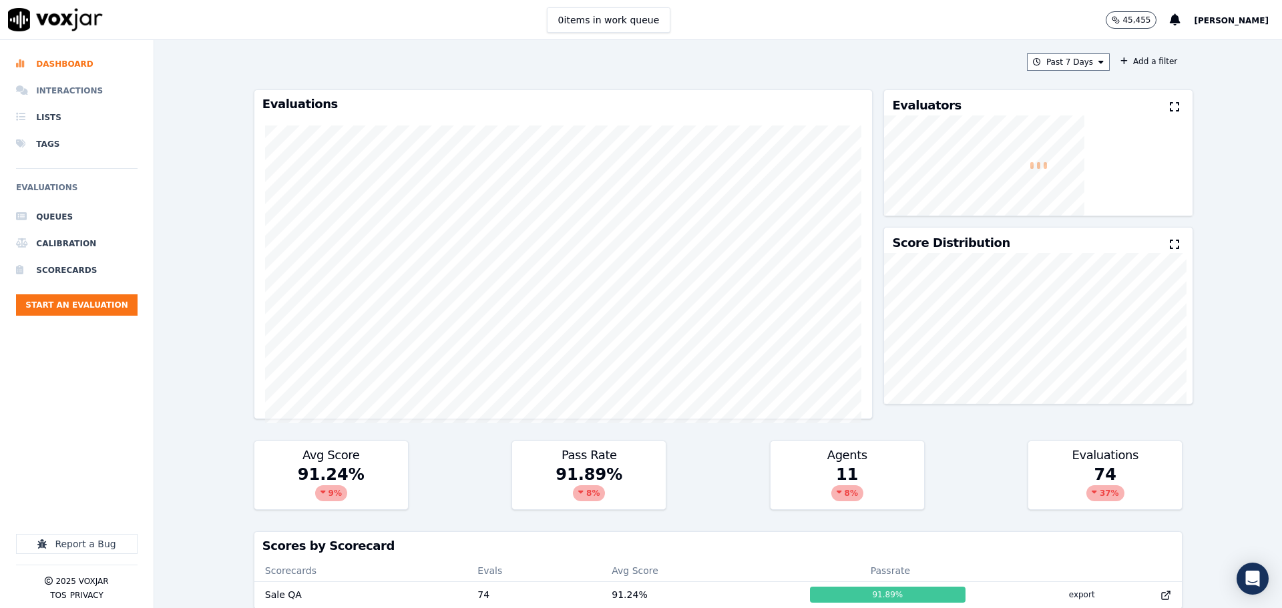
click at [65, 95] on li "Interactions" at bounding box center [77, 90] width 122 height 27
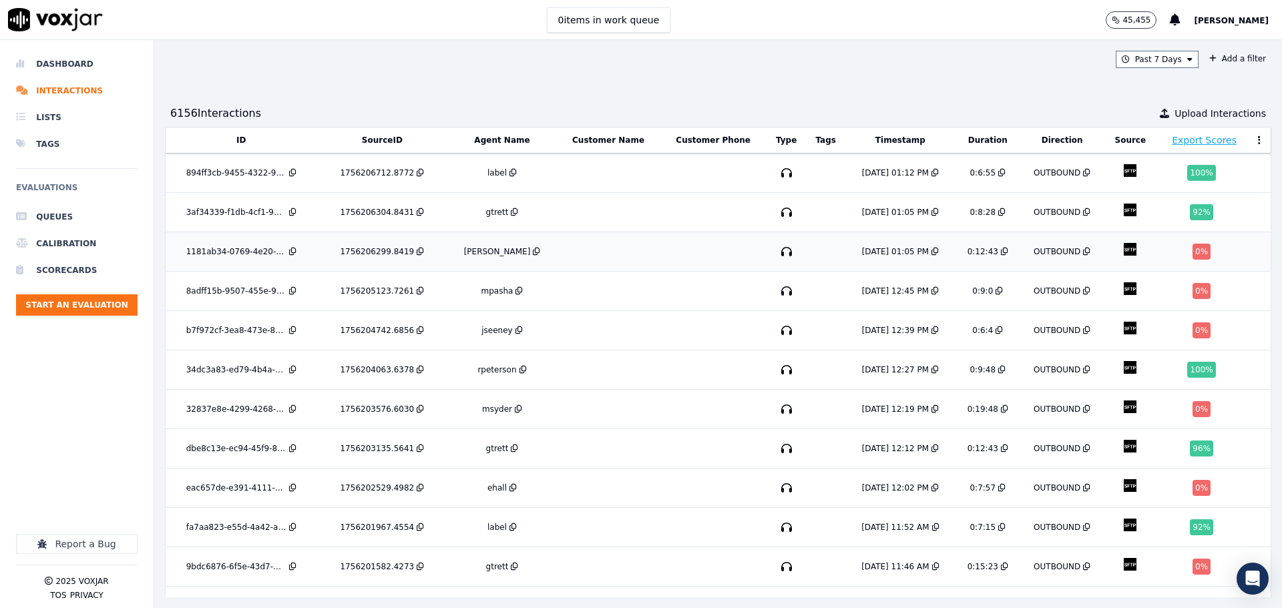
click at [603, 241] on td at bounding box center [609, 251] width 104 height 39
click at [618, 290] on td at bounding box center [609, 291] width 104 height 39
click at [595, 321] on td at bounding box center [609, 330] width 104 height 39
click at [622, 470] on td at bounding box center [609, 488] width 104 height 39
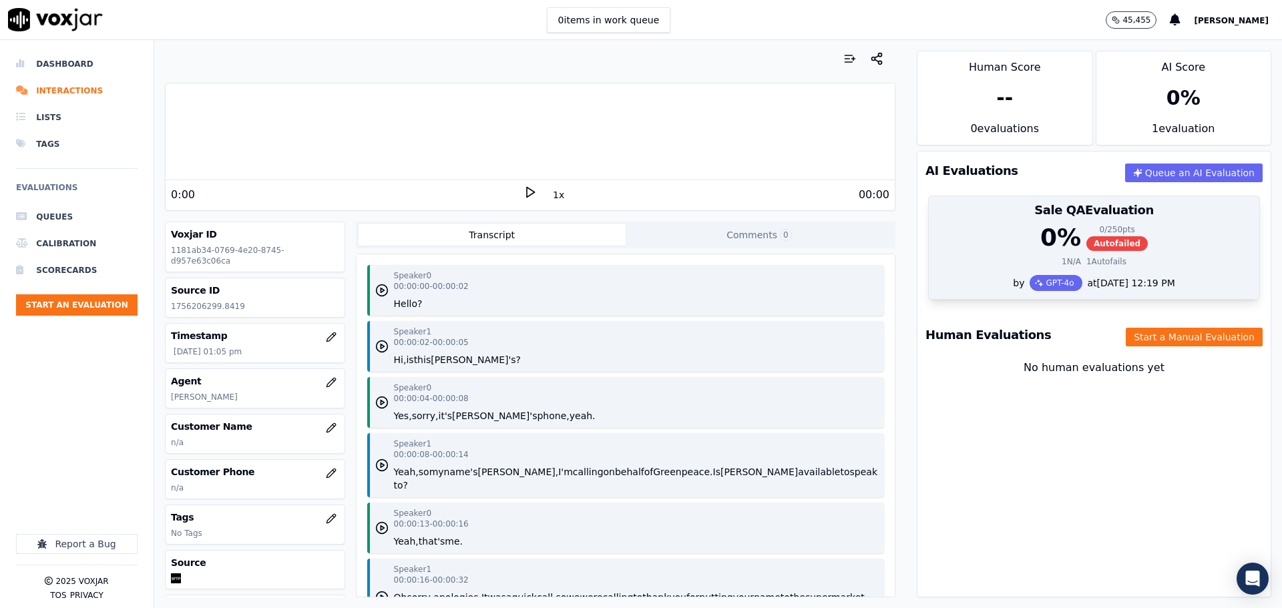
click at [1097, 216] on h3 "Sale QA Evaluation" at bounding box center [1094, 210] width 315 height 12
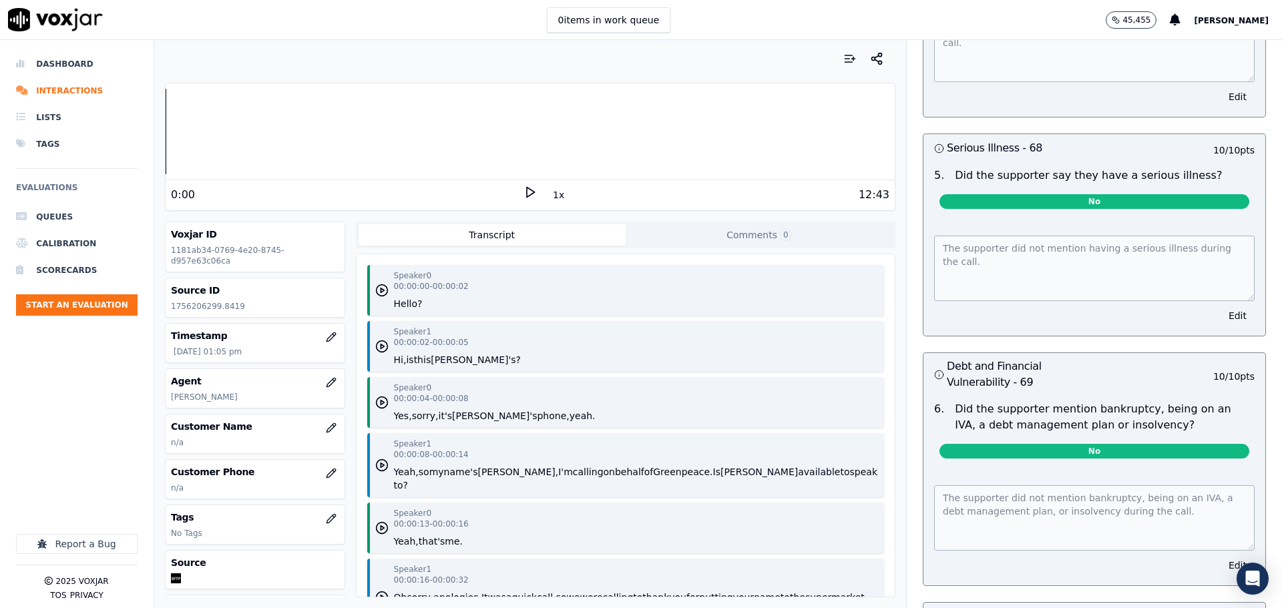
scroll to position [4719, 0]
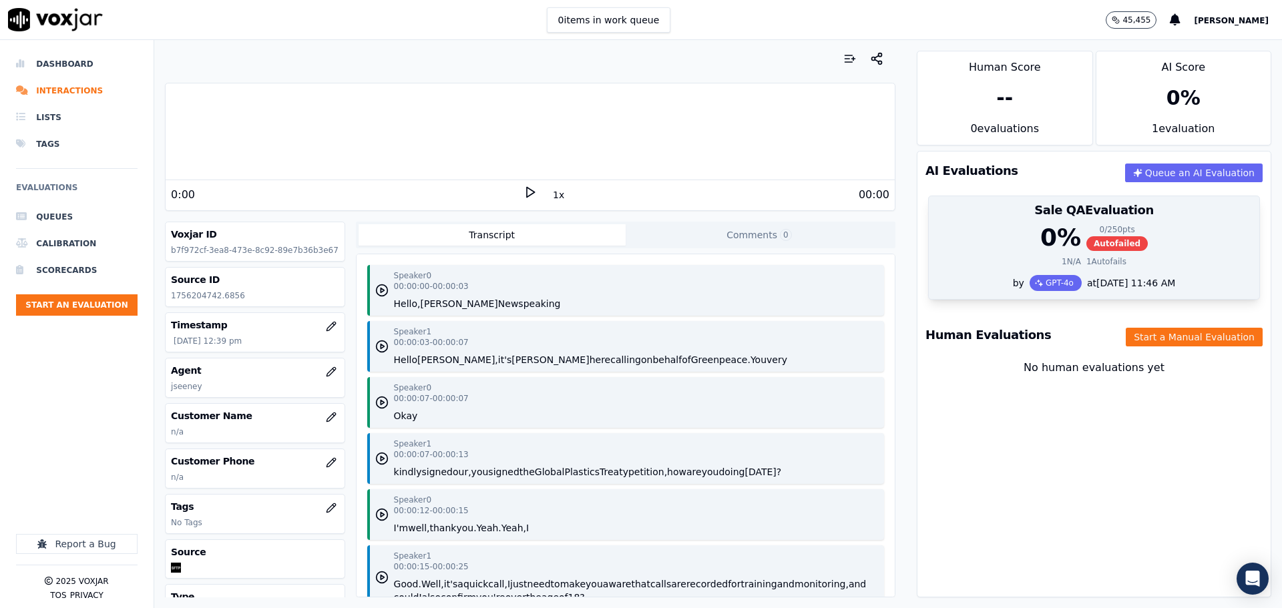
click at [1118, 222] on div "Sale QA Evaluation" at bounding box center [1094, 210] width 331 height 28
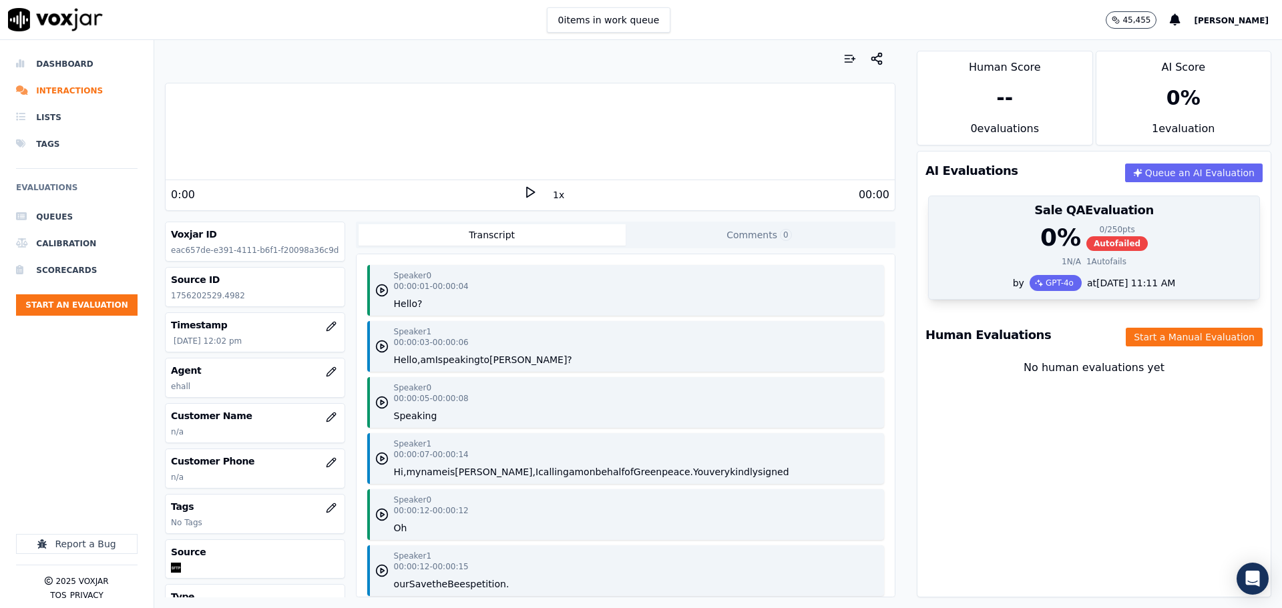
click at [963, 262] on div "1 N/A 1 Autofails" at bounding box center [1094, 261] width 315 height 11
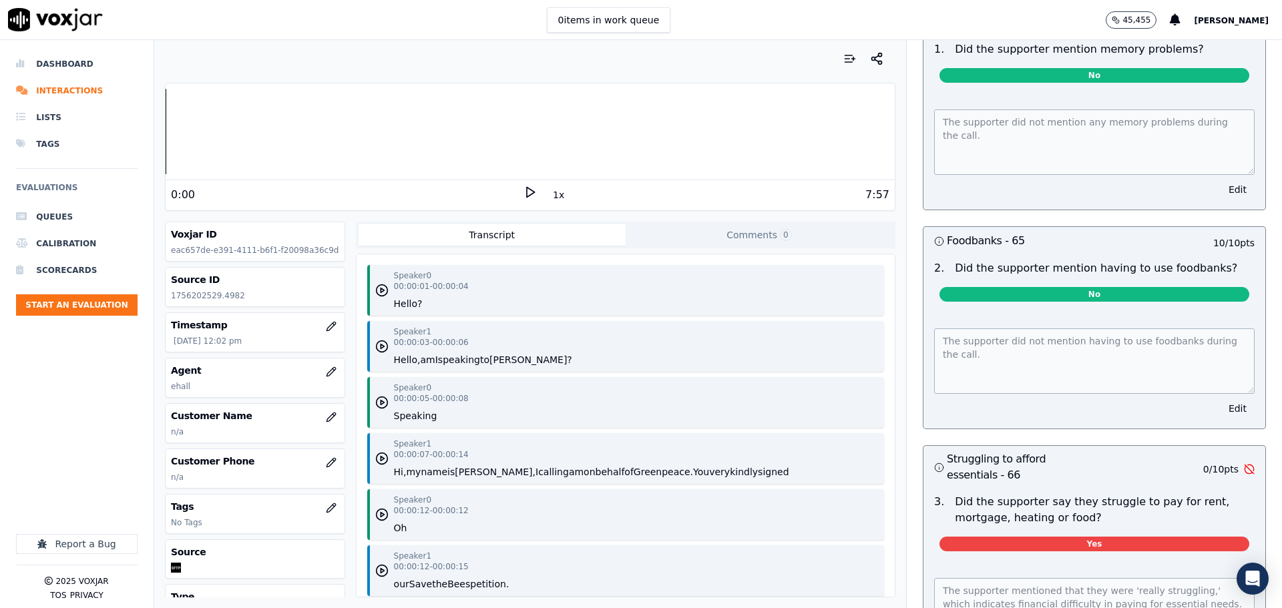
scroll to position [3755, 0]
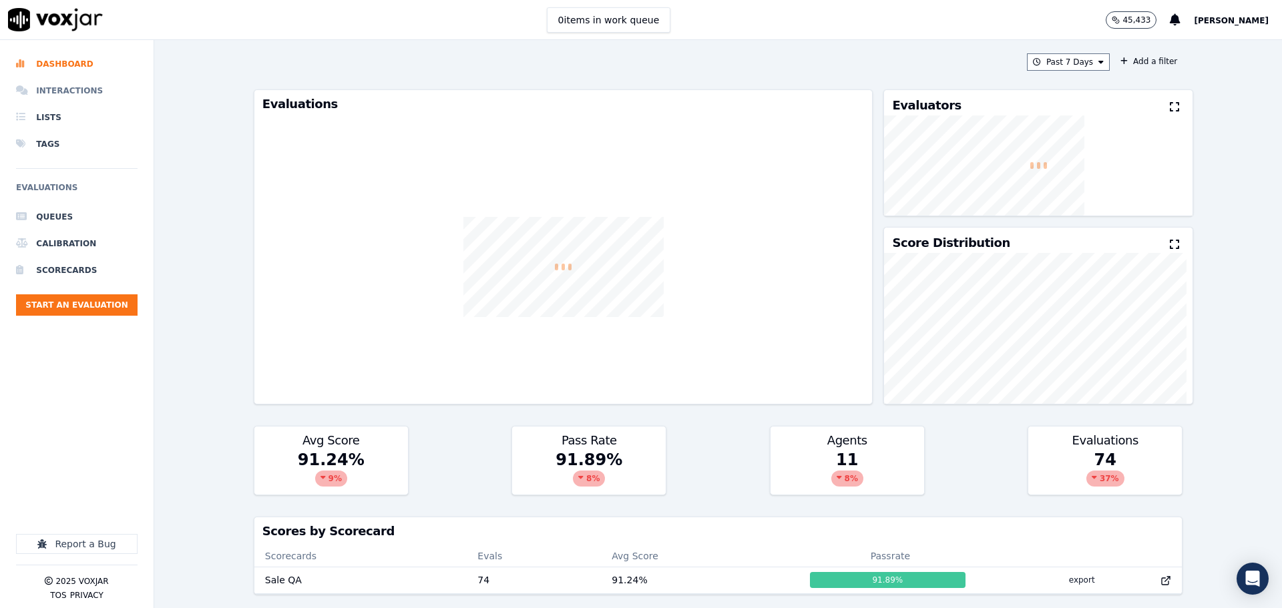
click at [76, 87] on li "Interactions" at bounding box center [77, 90] width 122 height 27
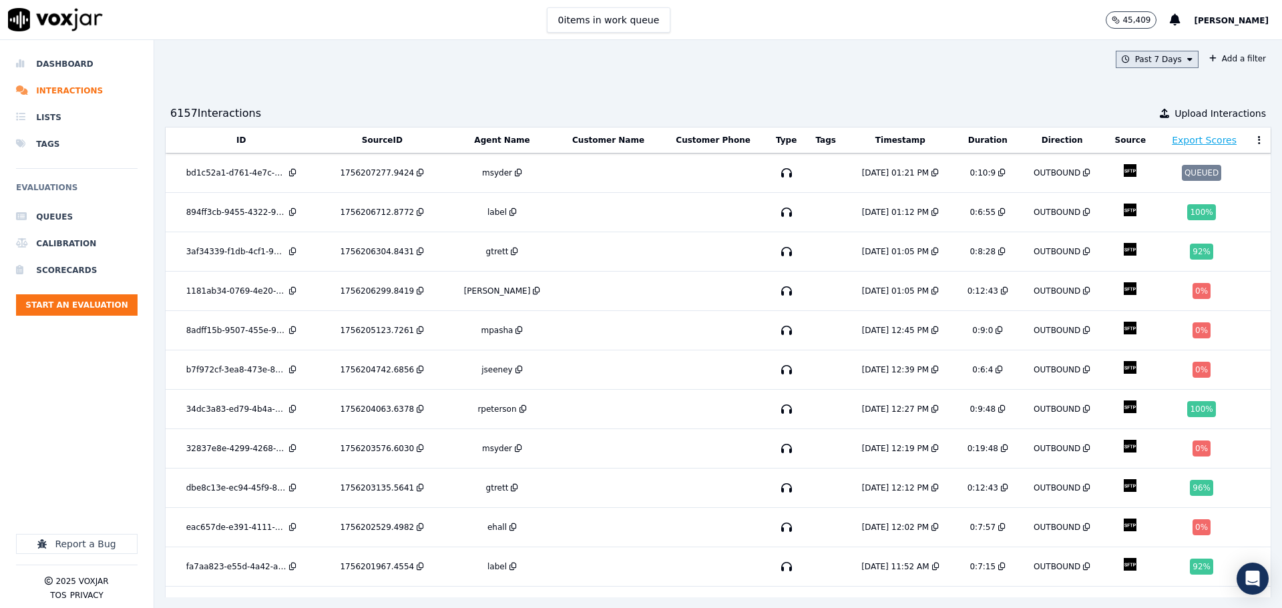
click at [1143, 62] on button "Past 7 Days" at bounding box center [1157, 59] width 83 height 17
click at [1166, 224] on button "Add" at bounding box center [1179, 212] width 26 height 21
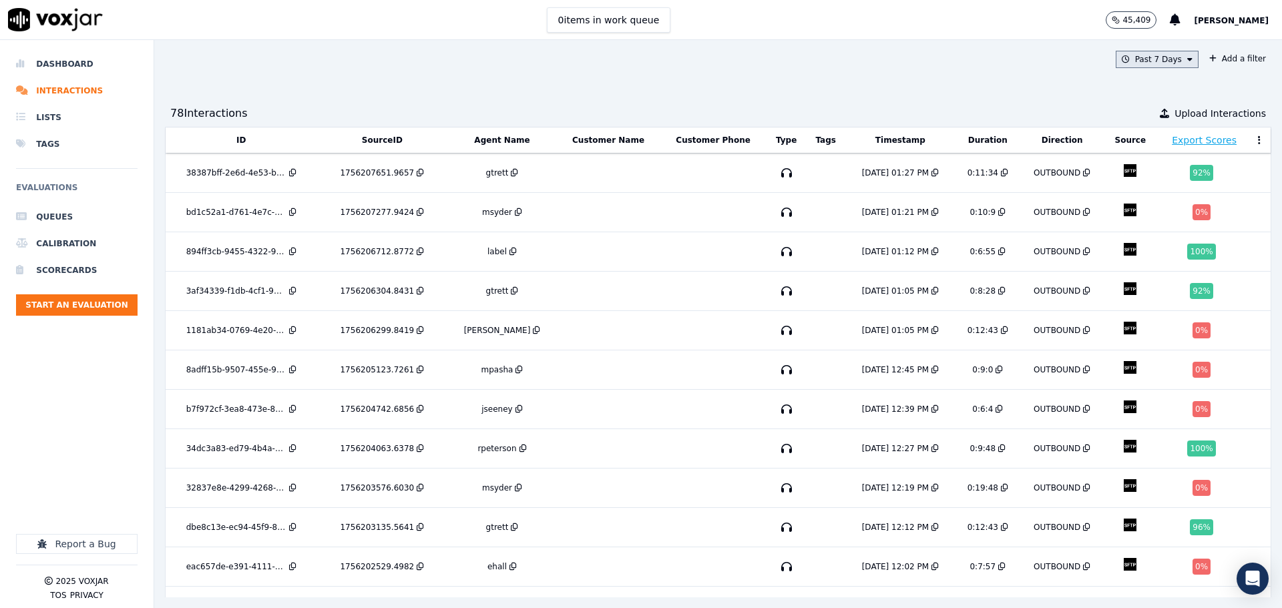
click at [1144, 58] on button "Past 7 Days" at bounding box center [1157, 59] width 83 height 17
click at [1119, 106] on label "Today" at bounding box center [1153, 100] width 71 height 16
click at [1166, 223] on button "Add" at bounding box center [1179, 212] width 26 height 21
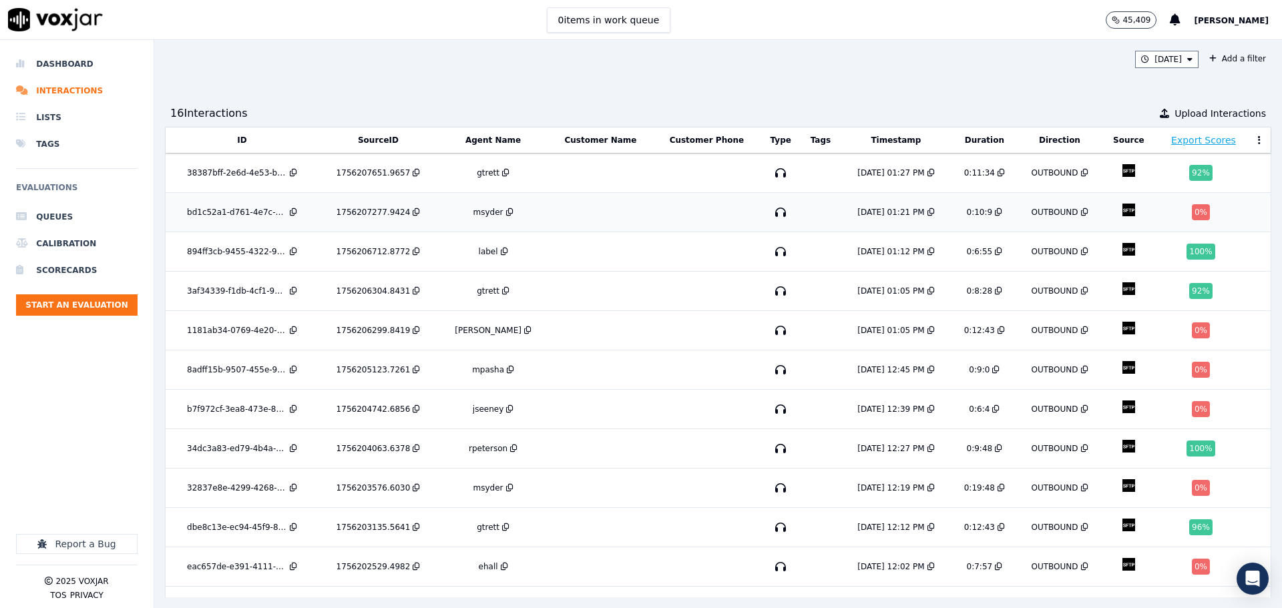
click at [608, 219] on td at bounding box center [600, 212] width 105 height 39
click at [600, 209] on td at bounding box center [600, 212] width 105 height 39
click at [620, 323] on td at bounding box center [600, 330] width 105 height 39
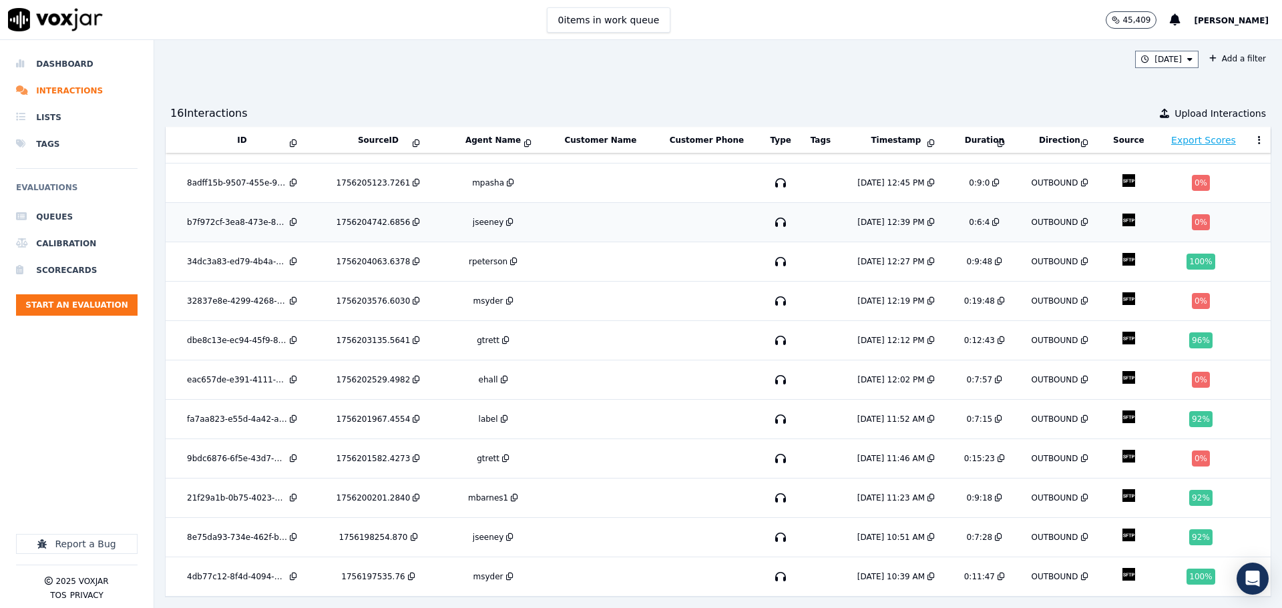
scroll to position [206, 0]
click at [653, 439] on td at bounding box center [707, 458] width 108 height 39
click at [667, 282] on td at bounding box center [707, 301] width 108 height 39
click at [653, 361] on td at bounding box center [707, 380] width 108 height 39
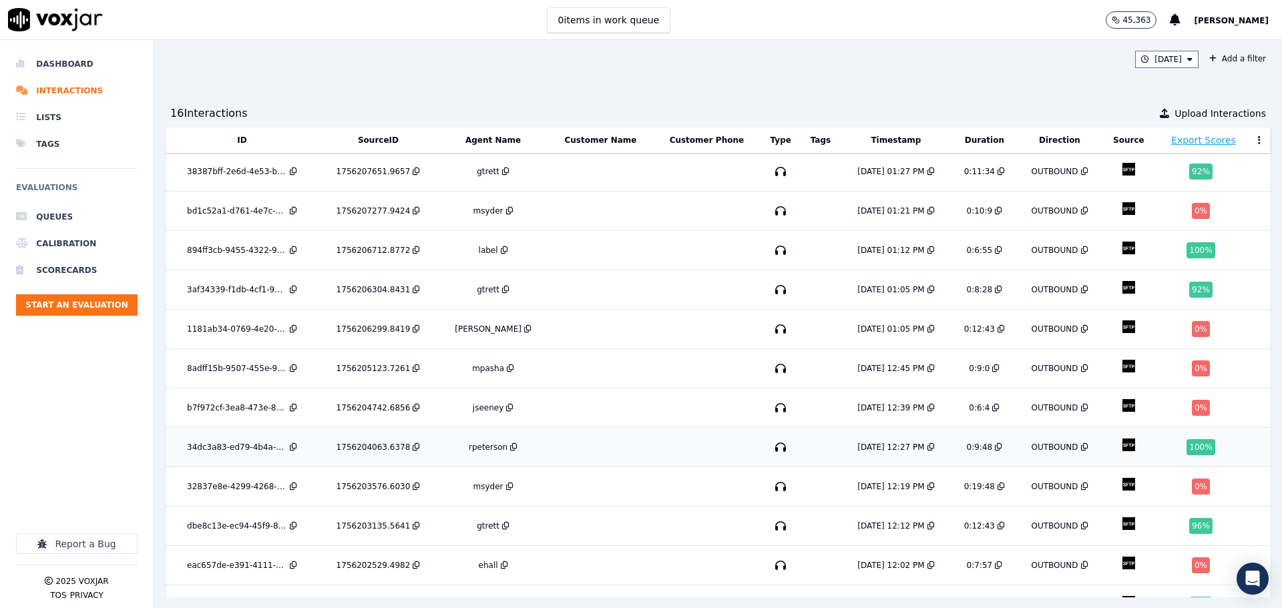
scroll to position [0, 0]
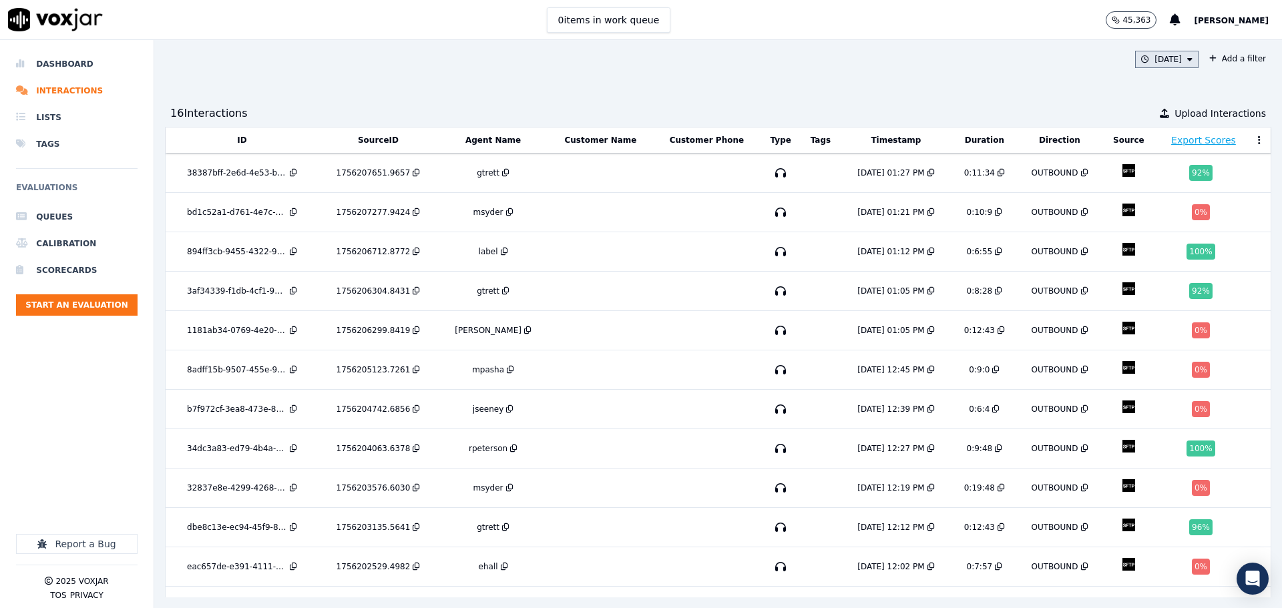
click at [1138, 54] on button "Today" at bounding box center [1166, 59] width 63 height 17
click at [1166, 224] on button "Add" at bounding box center [1179, 212] width 26 height 21
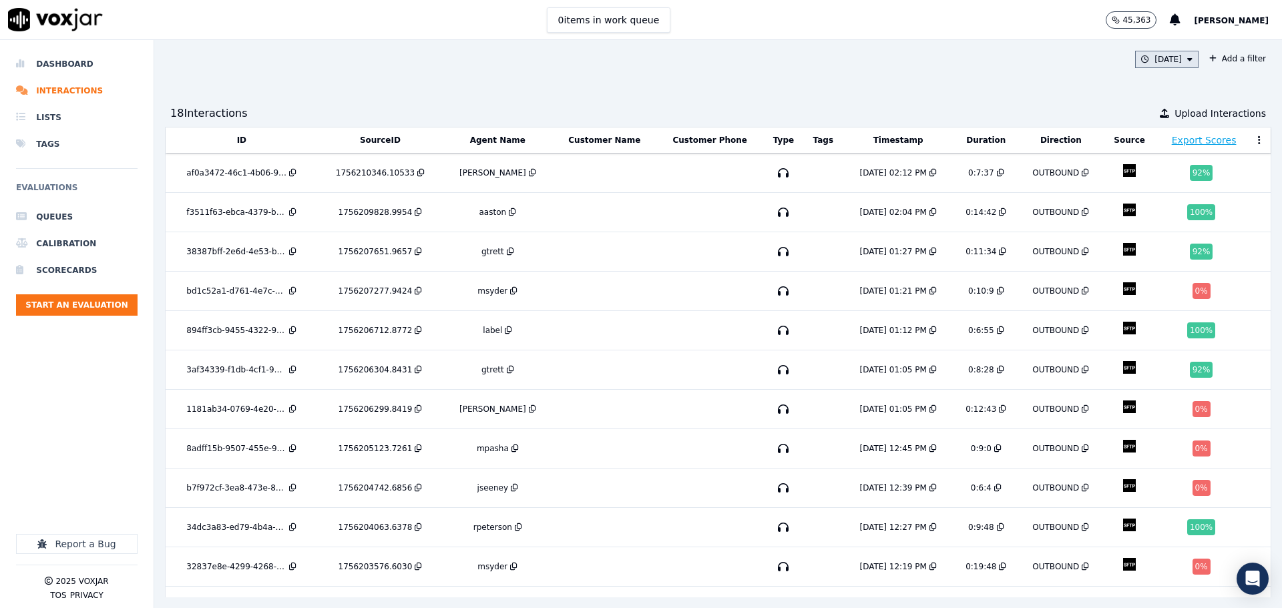
click at [1135, 59] on button "Today" at bounding box center [1166, 59] width 63 height 17
click at [1166, 220] on button "Add" at bounding box center [1179, 212] width 26 height 21
click at [1141, 65] on button "Today" at bounding box center [1166, 59] width 63 height 17
click at [1166, 220] on button "Add" at bounding box center [1179, 212] width 26 height 21
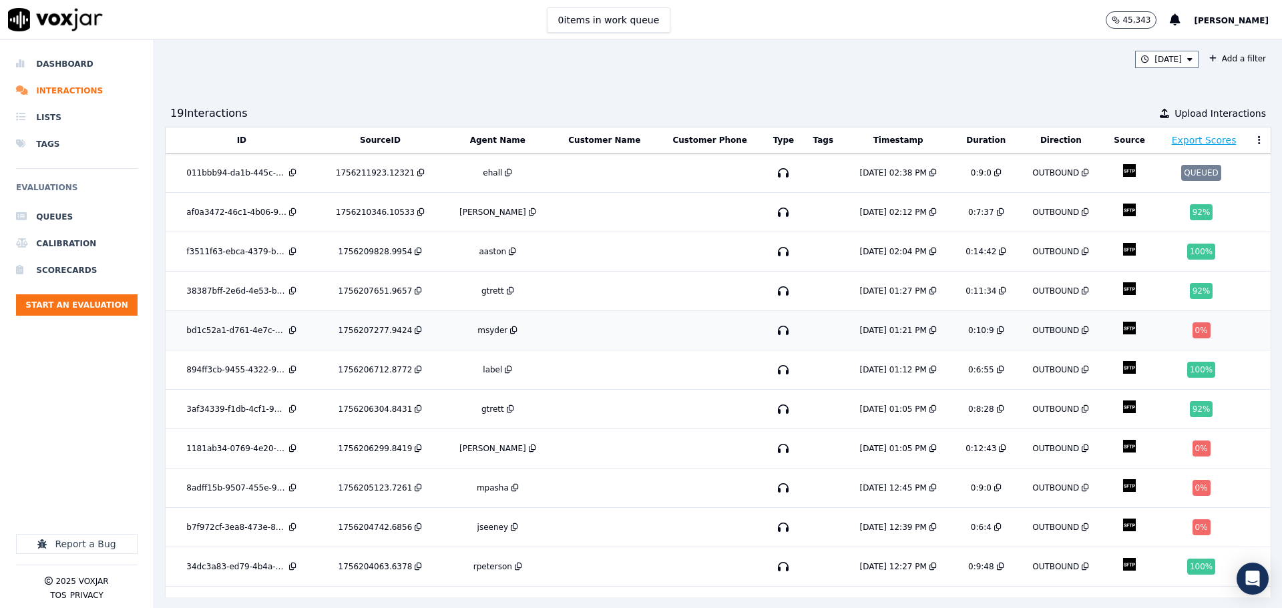
click at [657, 311] on td at bounding box center [710, 330] width 107 height 39
click at [1188, 63] on icon at bounding box center [1190, 59] width 5 height 8
click at [1166, 221] on button "Add" at bounding box center [1179, 212] width 26 height 21
click at [1135, 64] on button "Today" at bounding box center [1166, 59] width 63 height 17
click at [1166, 223] on button "Add" at bounding box center [1179, 212] width 26 height 21
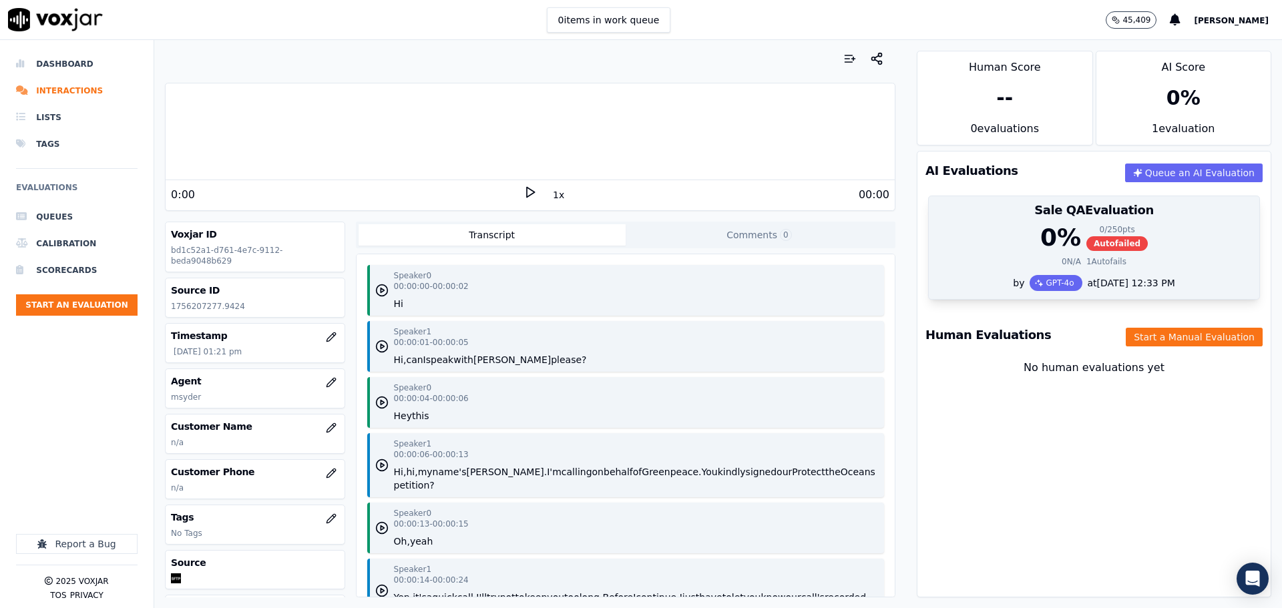
click at [970, 240] on div "0 % 0 / 250 pts Autofailed" at bounding box center [1094, 237] width 315 height 27
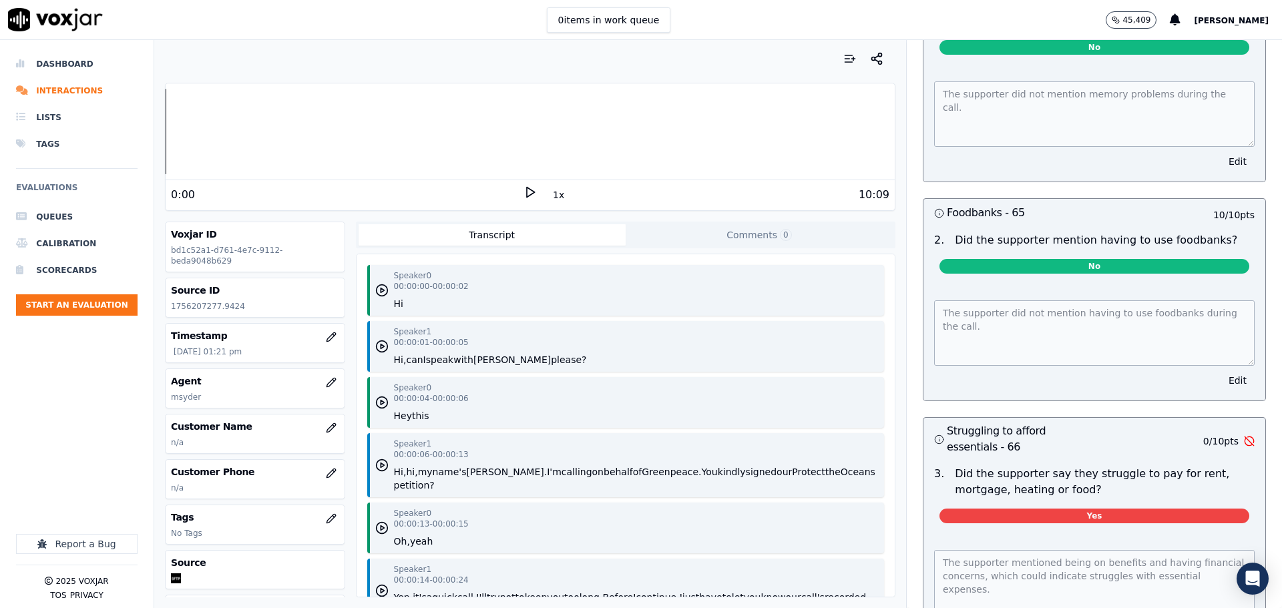
scroll to position [3728, 0]
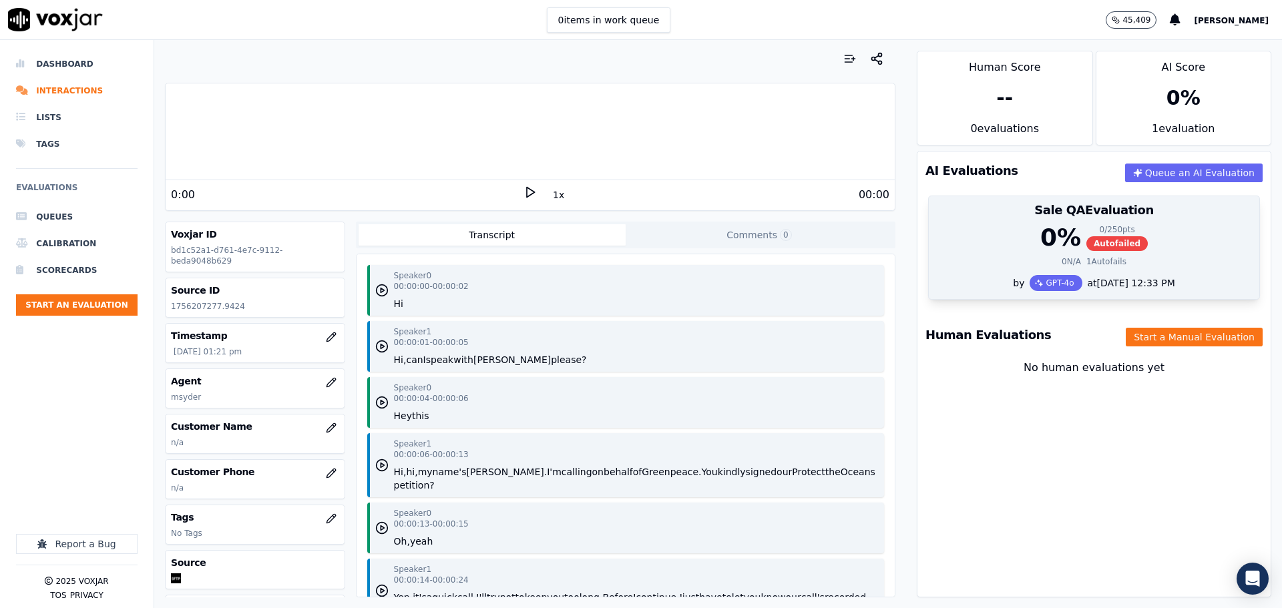
click at [999, 219] on div "Sale QA Evaluation" at bounding box center [1094, 210] width 331 height 28
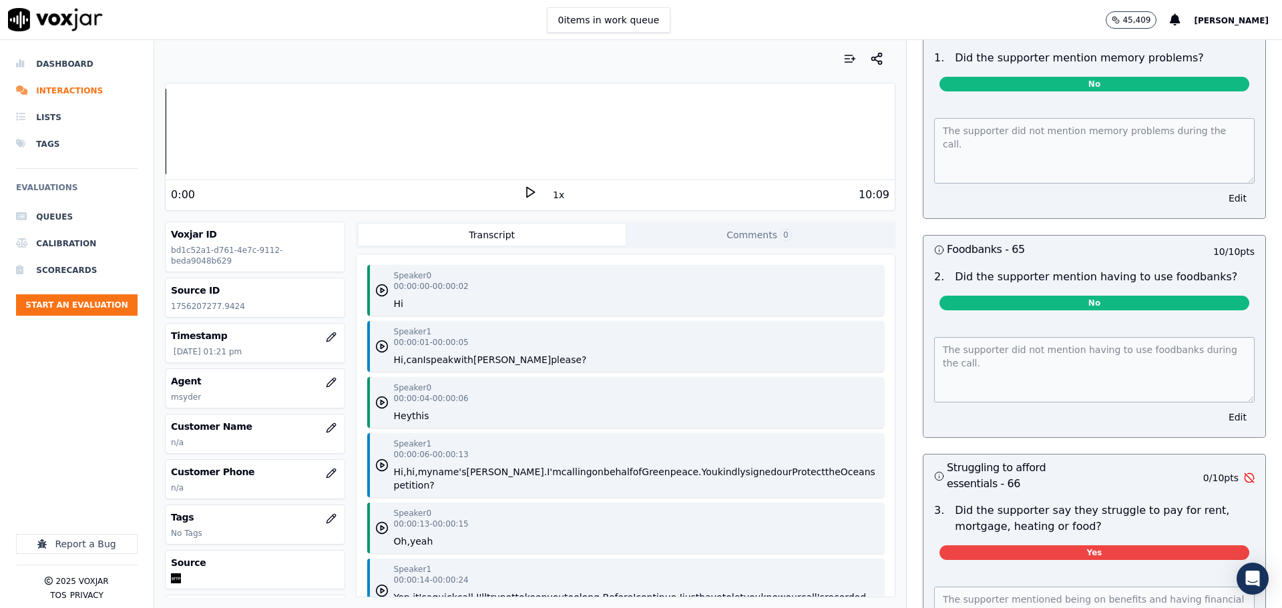
scroll to position [3902, 0]
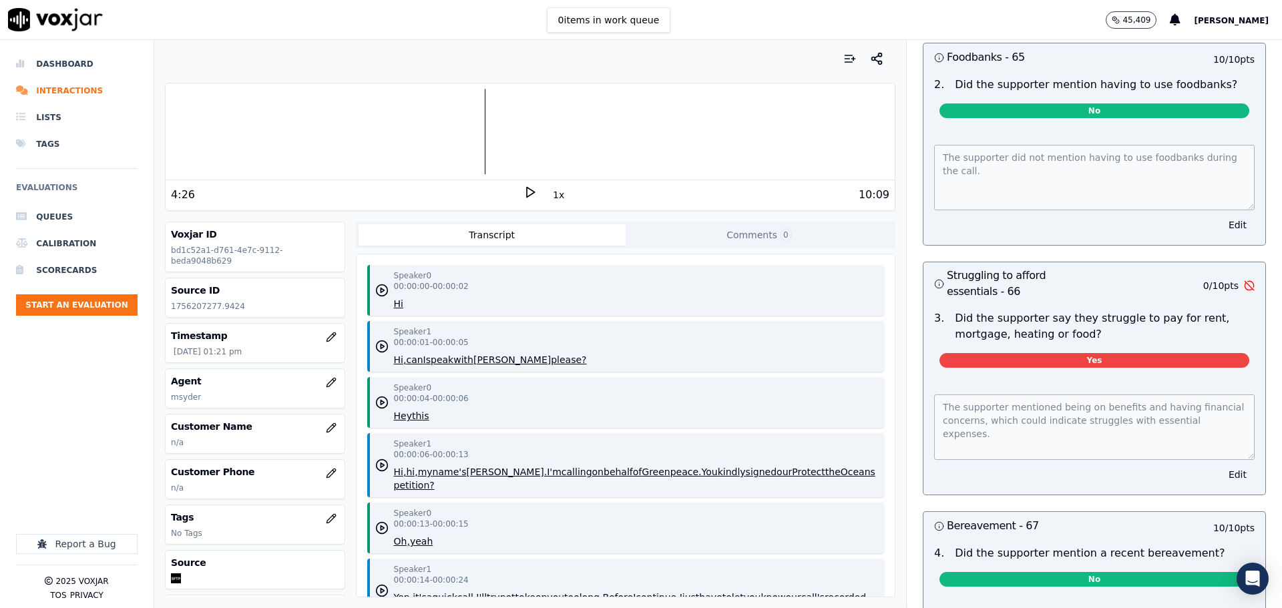
click at [524, 190] on icon at bounding box center [530, 192] width 13 height 13
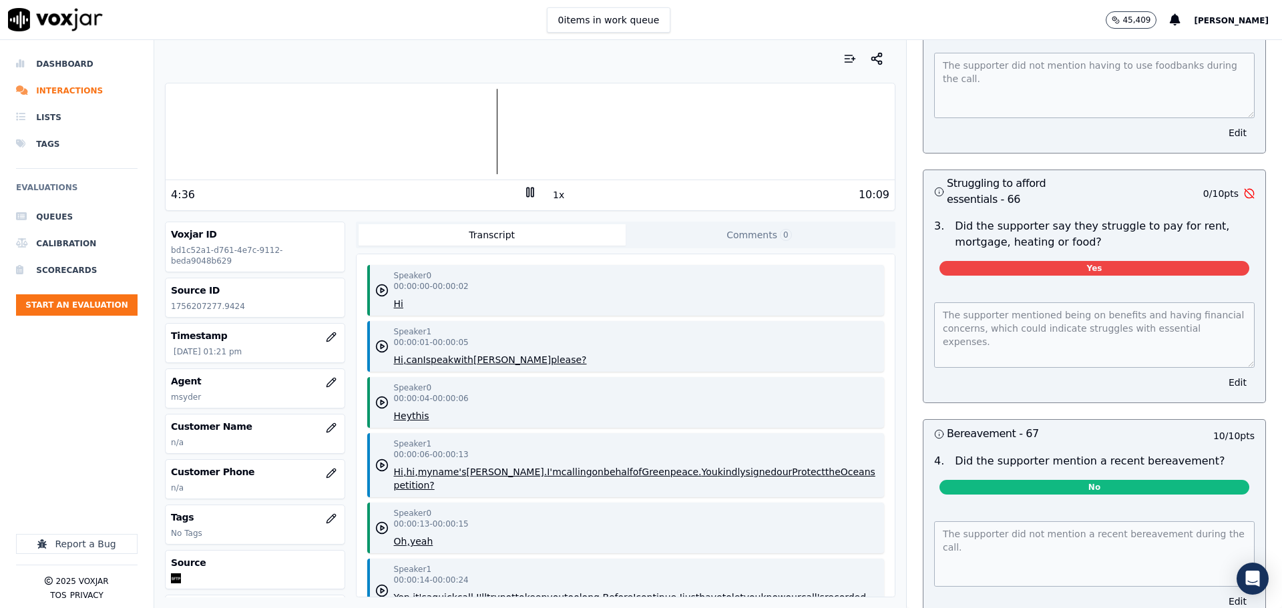
scroll to position [3911, 0]
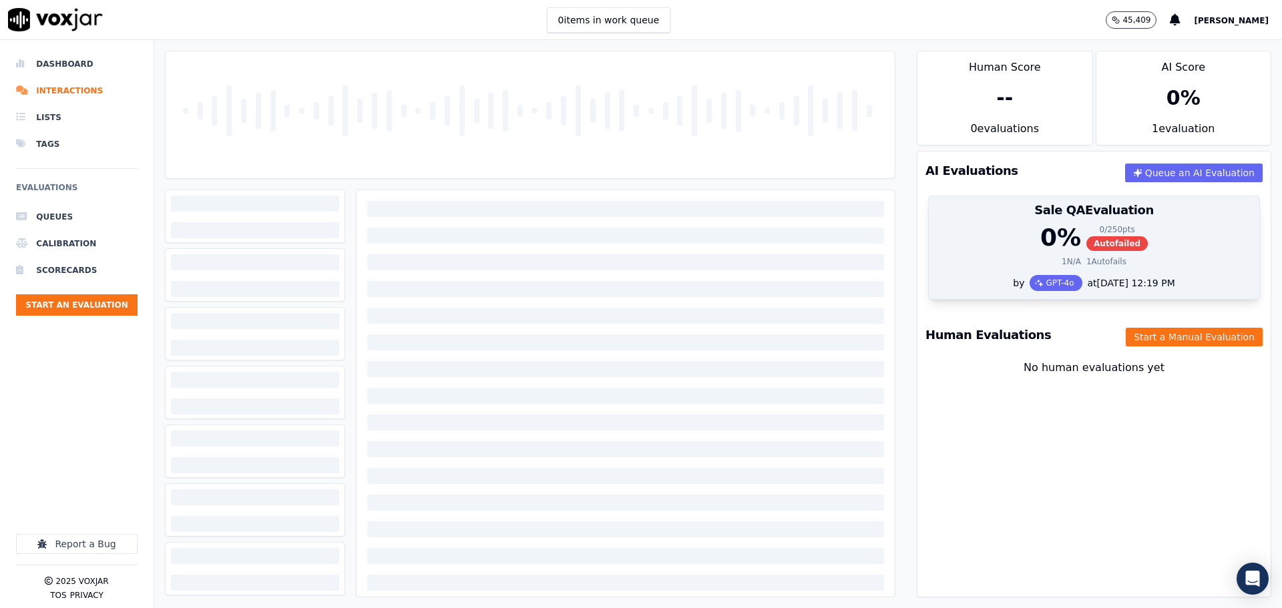
click at [944, 234] on div "0 % 0 / 250 pts Autofailed" at bounding box center [1094, 237] width 315 height 27
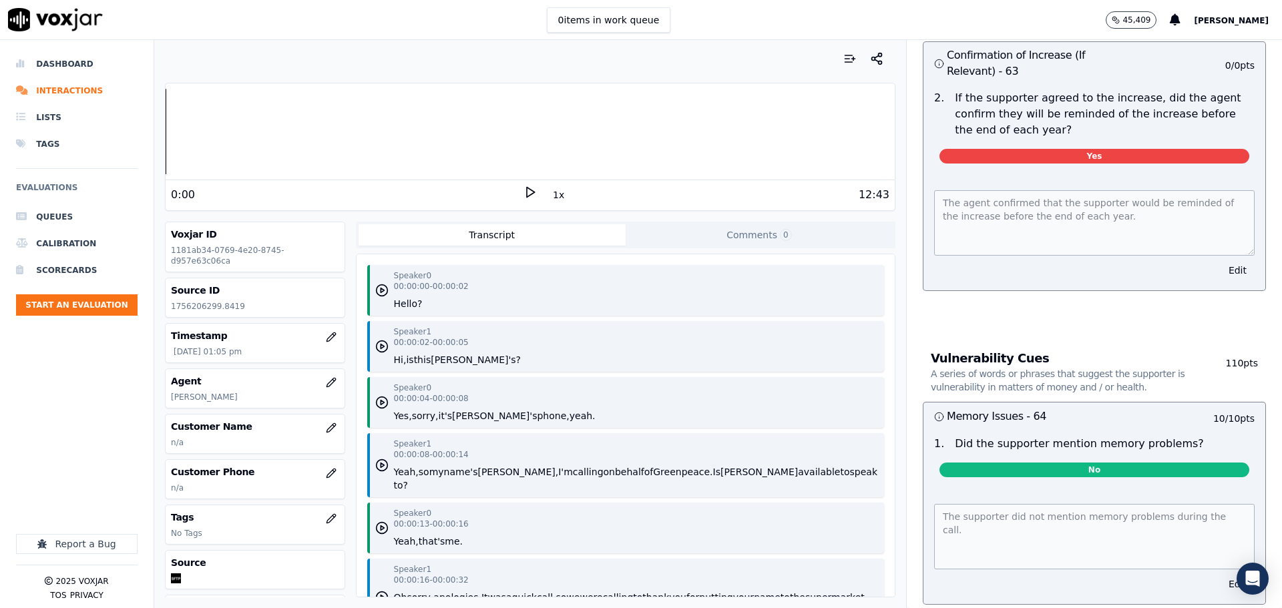
scroll to position [3259, 0]
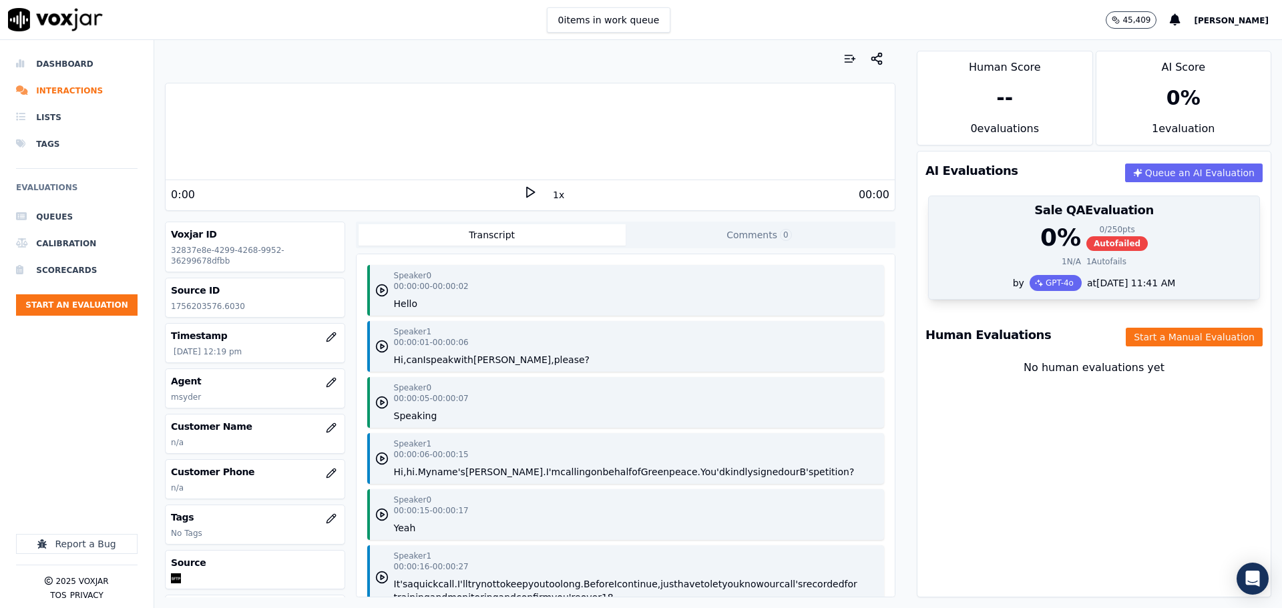
click at [1002, 258] on div "1 N/A 1 Autofails" at bounding box center [1094, 261] width 315 height 11
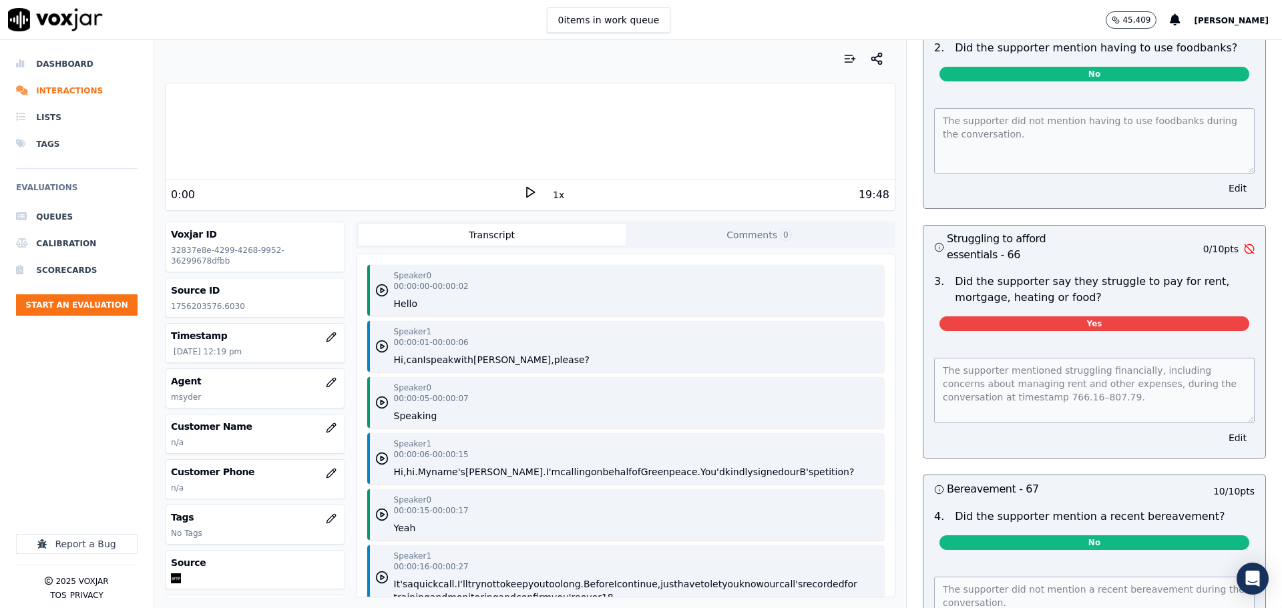
scroll to position [3893, 0]
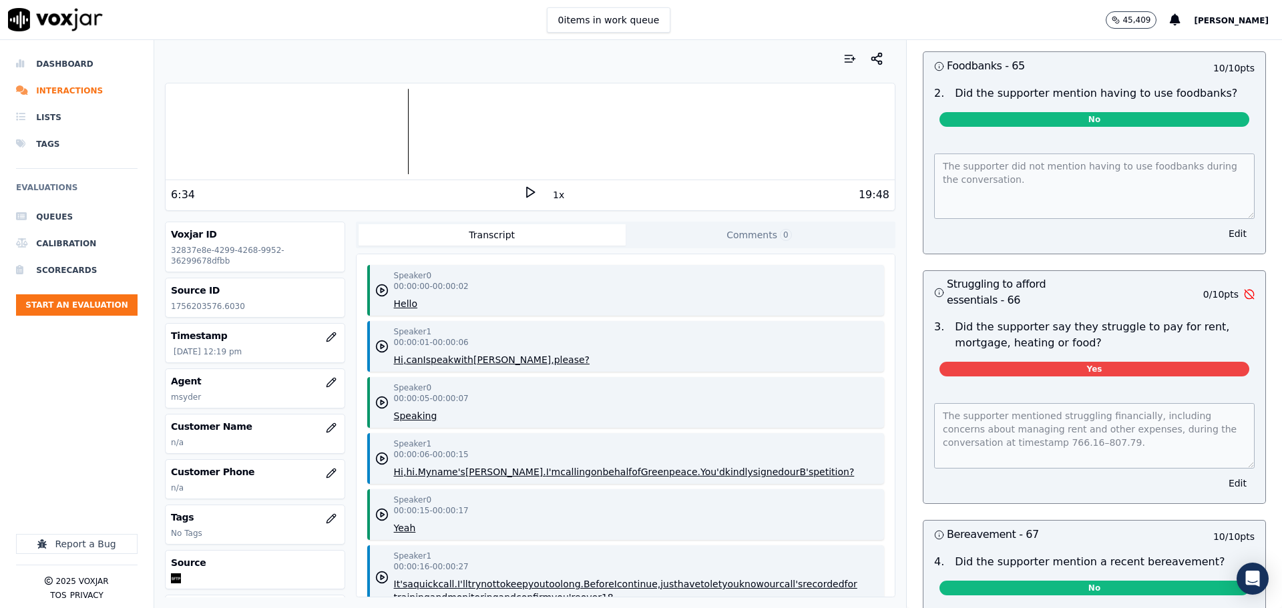
click at [524, 193] on icon at bounding box center [530, 192] width 13 height 13
click at [560, 126] on div at bounding box center [530, 131] width 729 height 85
click at [524, 194] on icon at bounding box center [530, 192] width 13 height 13
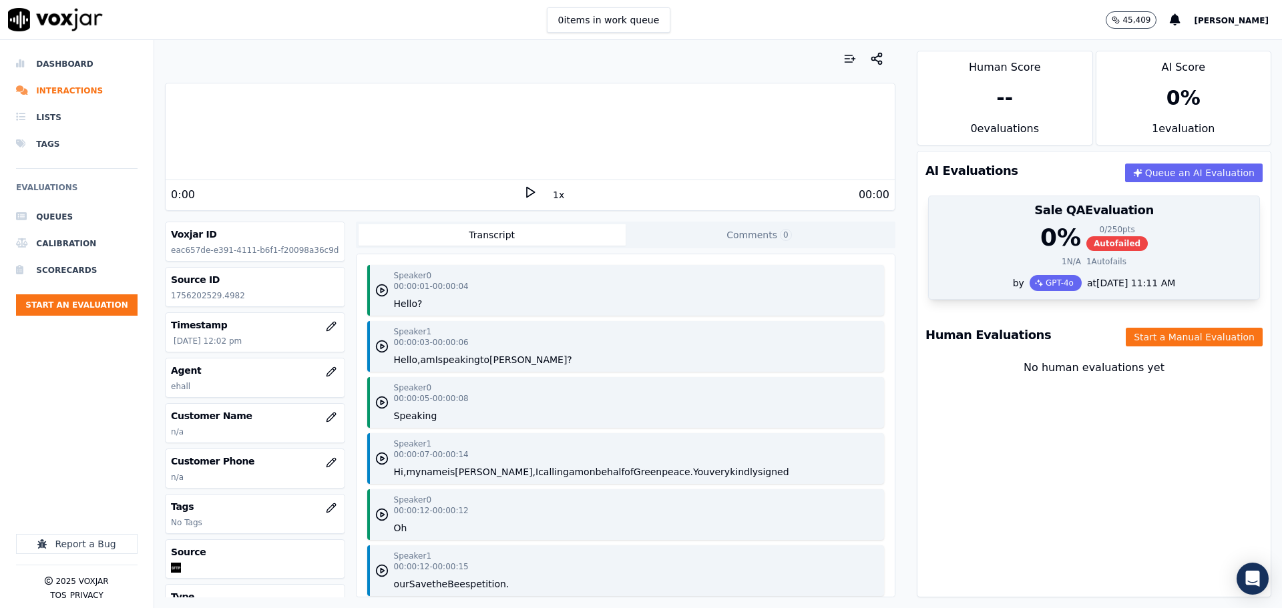
click at [976, 248] on div "0 % 0 / 250 pts Autofailed" at bounding box center [1094, 237] width 315 height 27
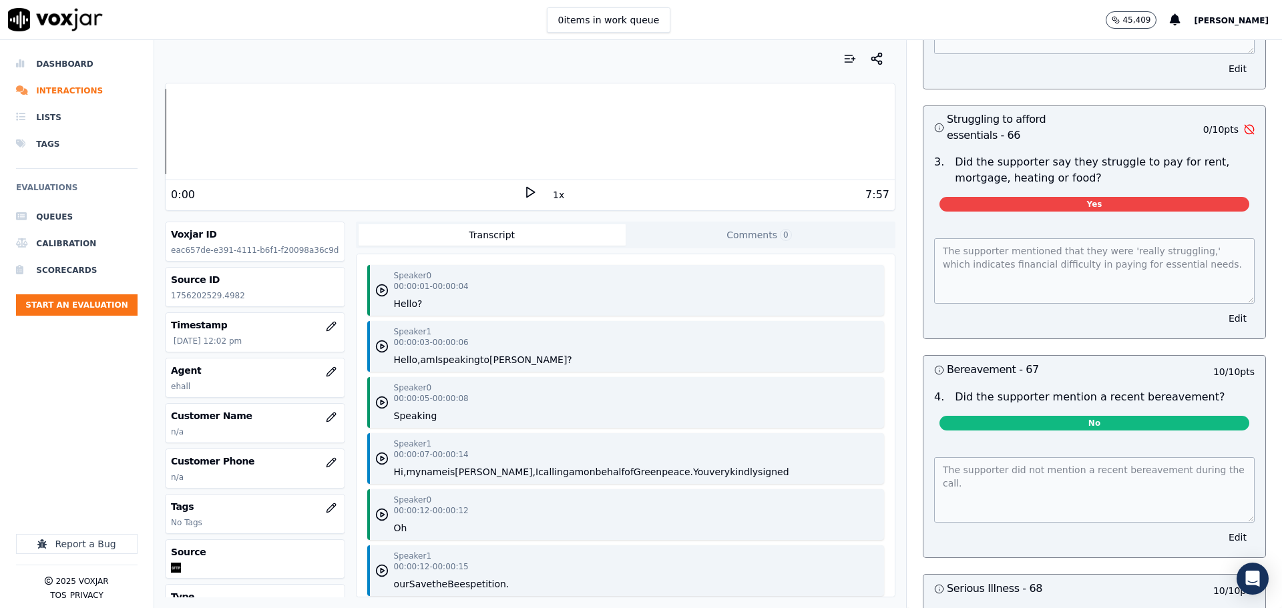
scroll to position [3865, 0]
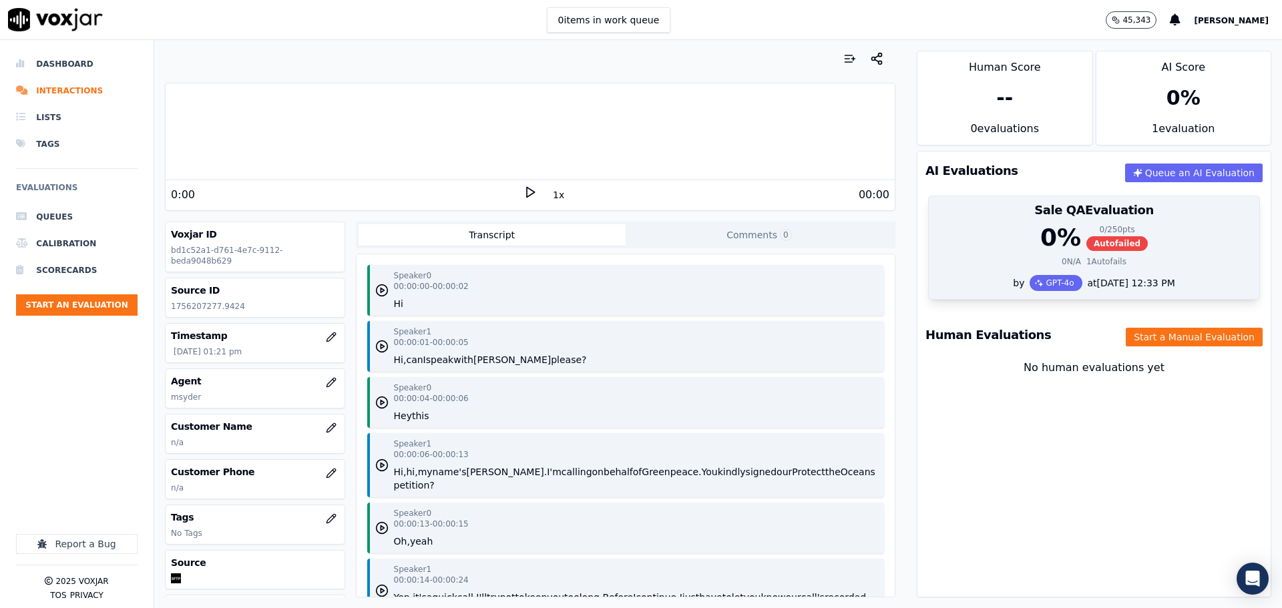
click at [1017, 253] on div "0 % 0 / 250 pts Autofailed 0 N/A 1 Autofails" at bounding box center [1094, 249] width 331 height 51
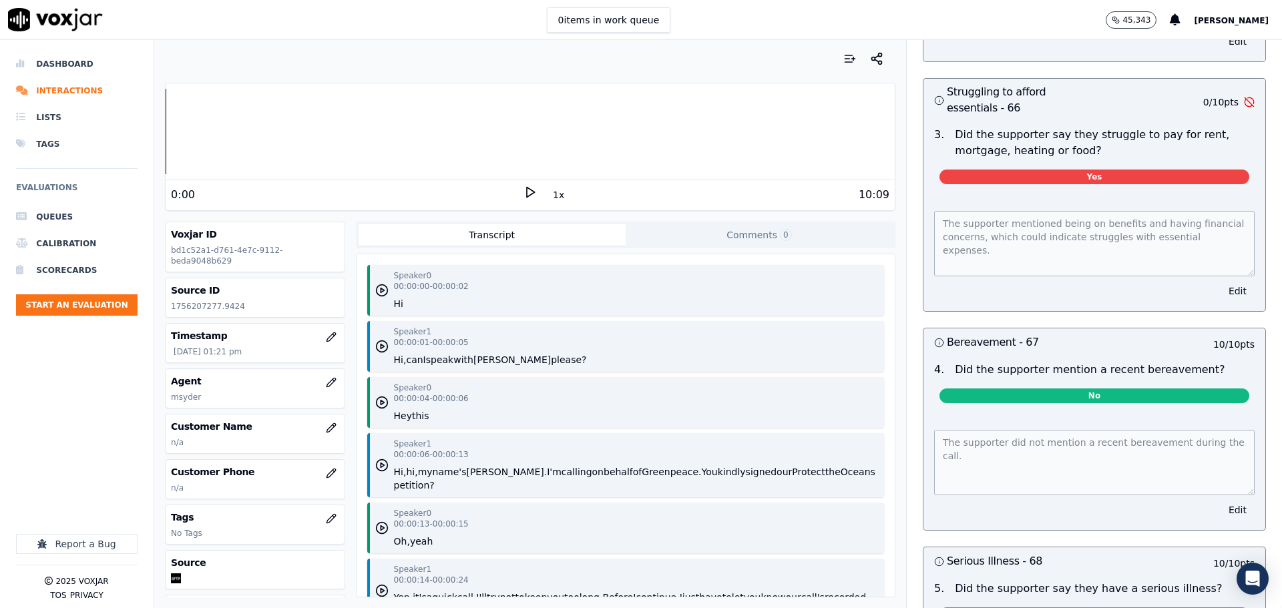
scroll to position [3856, 0]
